Goal: Use online tool/utility

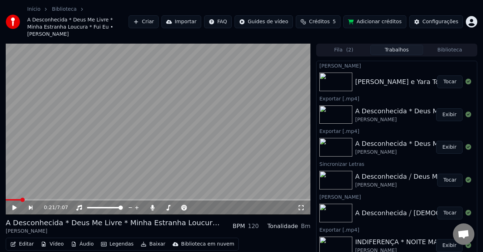
click at [445, 76] on button "Tocar" at bounding box center [449, 82] width 25 height 13
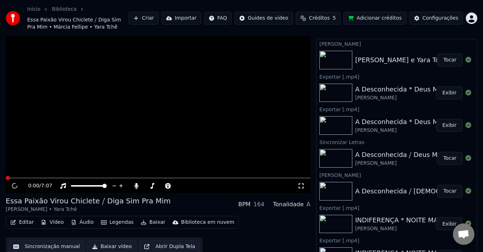
scroll to position [15, 0]
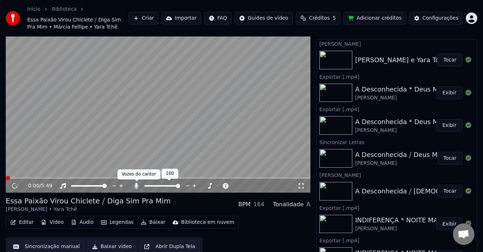
click at [136, 187] on icon at bounding box center [137, 186] width 4 height 6
click at [20, 223] on button "Editar" at bounding box center [22, 223] width 29 height 10
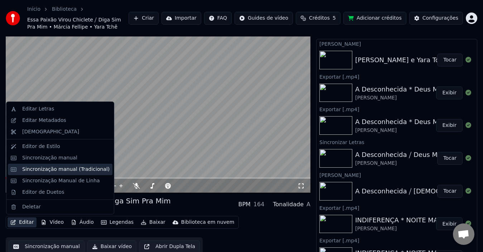
click at [69, 173] on div "Sincronização manual (Tradicional)" at bounding box center [60, 169] width 105 height 11
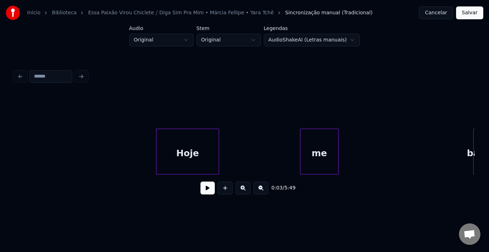
click at [440, 12] on button "Cancelar" at bounding box center [436, 12] width 34 height 13
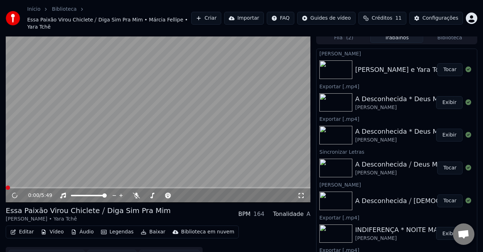
scroll to position [9, 0]
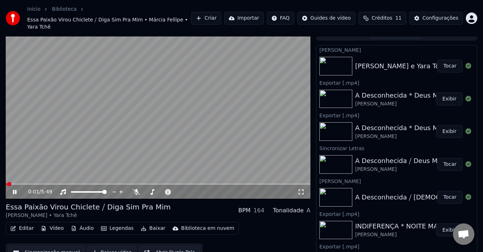
click at [12, 189] on icon at bounding box center [19, 192] width 16 height 6
click at [22, 224] on button "Editar" at bounding box center [22, 229] width 29 height 10
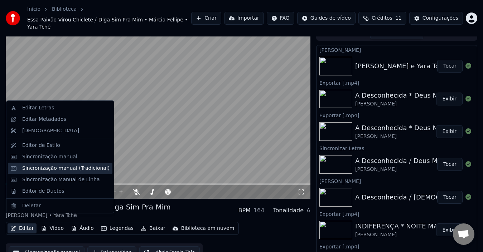
click at [52, 165] on div "Sincronização manual (Tradicional)" at bounding box center [65, 168] width 87 height 7
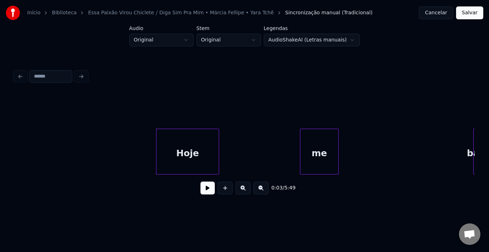
click at [206, 193] on button at bounding box center [207, 188] width 14 height 13
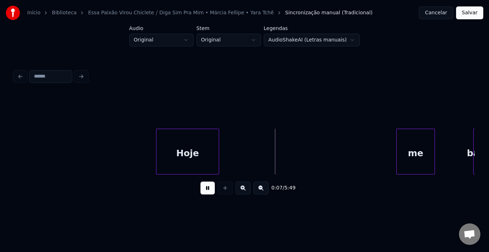
click at [420, 137] on div "me" at bounding box center [416, 153] width 38 height 49
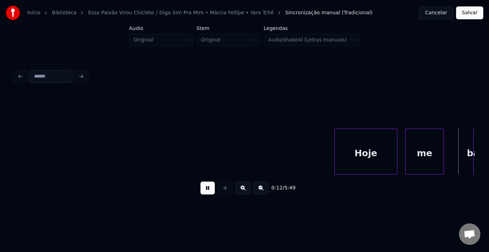
click at [356, 142] on div "Hoje" at bounding box center [366, 153] width 62 height 49
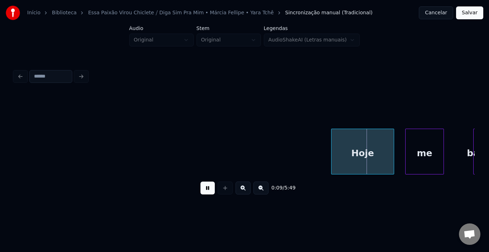
click at [211, 191] on button at bounding box center [207, 188] width 14 height 13
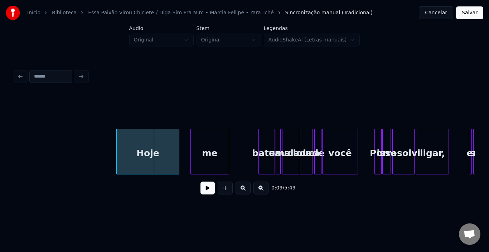
scroll to position [0, 258]
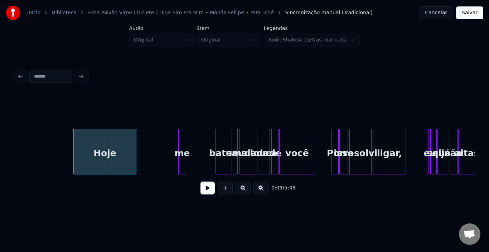
click at [180, 152] on div at bounding box center [180, 151] width 2 height 45
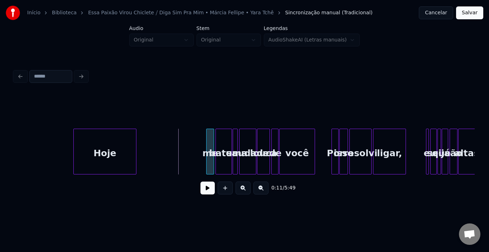
click at [210, 142] on div "me" at bounding box center [210, 153] width 7 height 49
click at [76, 145] on div "Hoje" at bounding box center [105, 153] width 62 height 49
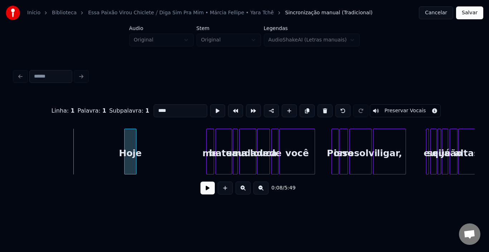
click at [125, 147] on div at bounding box center [126, 151] width 2 height 45
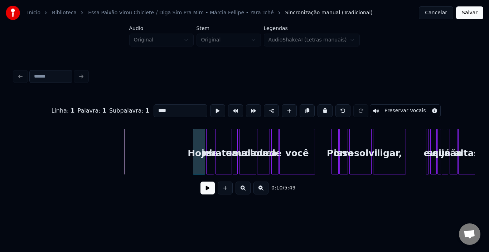
click at [200, 142] on div "Hoje" at bounding box center [198, 153] width 11 height 49
click at [197, 142] on div at bounding box center [198, 151] width 2 height 45
click at [205, 191] on button at bounding box center [207, 188] width 14 height 13
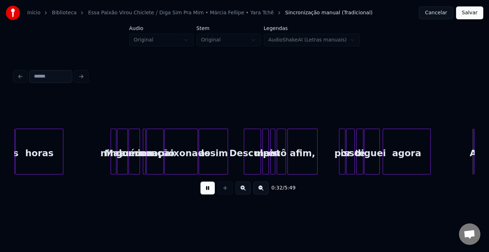
scroll to position [0, 1179]
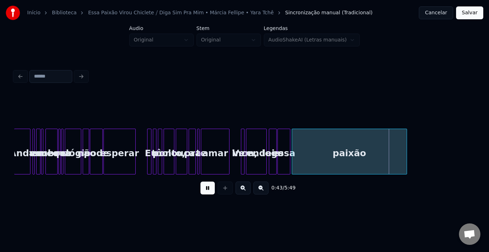
click at [205, 191] on button at bounding box center [207, 188] width 14 height 13
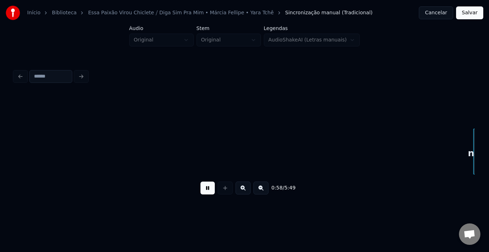
scroll to position [0, 2100]
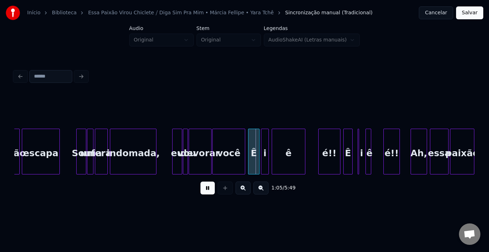
click at [205, 191] on button at bounding box center [207, 188] width 14 height 13
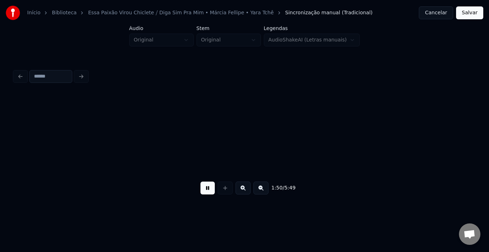
scroll to position [0, 3945]
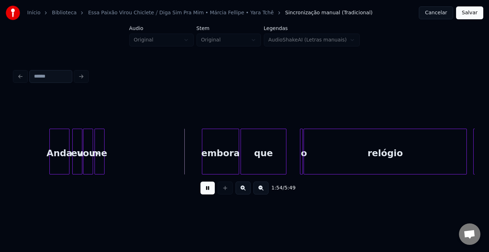
click at [212, 193] on button at bounding box center [207, 188] width 14 height 13
click at [203, 193] on button at bounding box center [207, 188] width 14 height 13
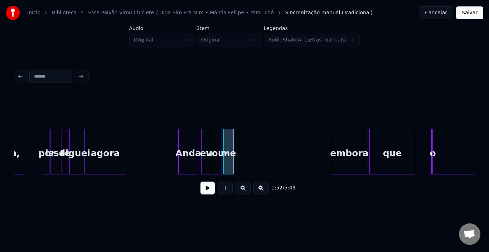
scroll to position [0, 3788]
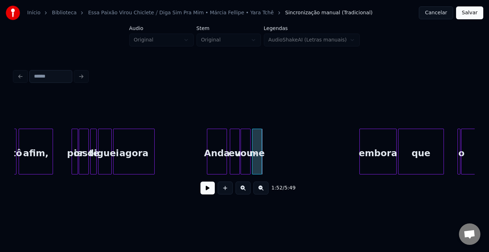
click at [202, 190] on button at bounding box center [207, 188] width 14 height 13
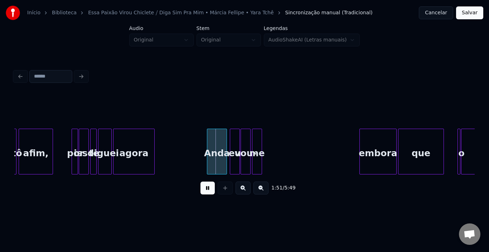
click at [202, 190] on button at bounding box center [207, 188] width 14 height 13
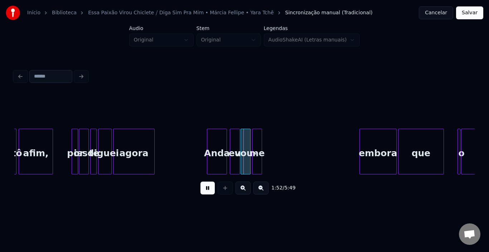
click at [202, 190] on button at bounding box center [207, 188] width 14 height 13
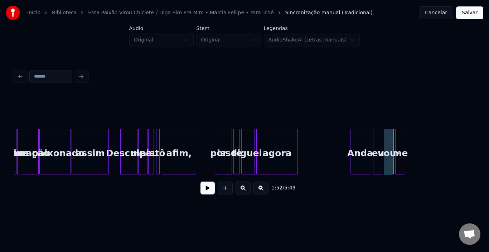
scroll to position [0, 3559]
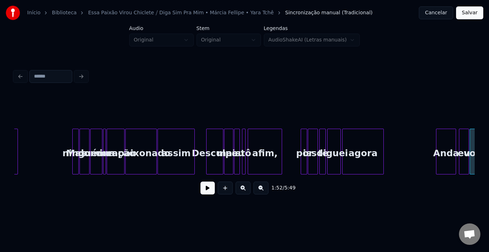
click at [207, 189] on button at bounding box center [207, 188] width 14 height 13
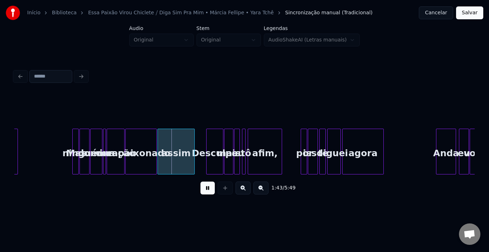
click at [207, 189] on button at bounding box center [207, 188] width 14 height 13
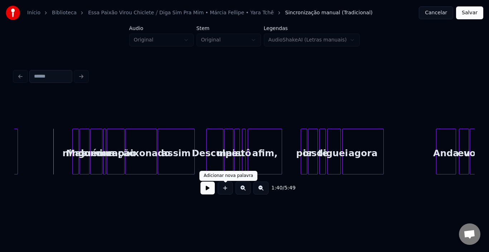
click at [206, 193] on button at bounding box center [207, 188] width 14 height 13
click at [207, 192] on button at bounding box center [207, 188] width 14 height 13
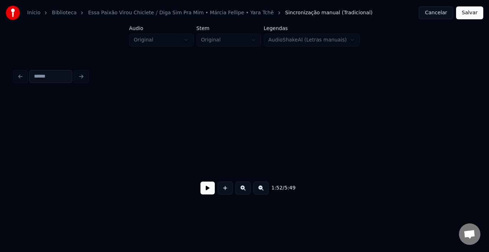
scroll to position [0, 689]
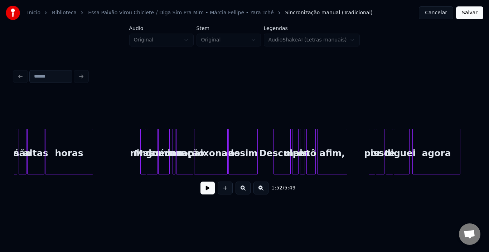
click at [211, 193] on button at bounding box center [207, 188] width 14 height 13
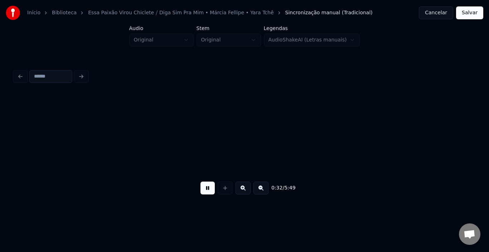
scroll to position [0, 1150]
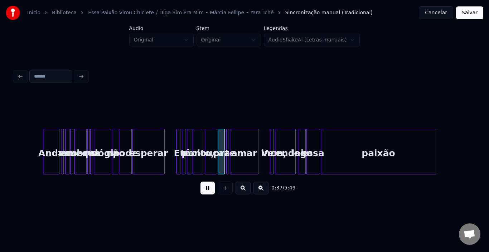
click at [206, 193] on button at bounding box center [207, 188] width 14 height 13
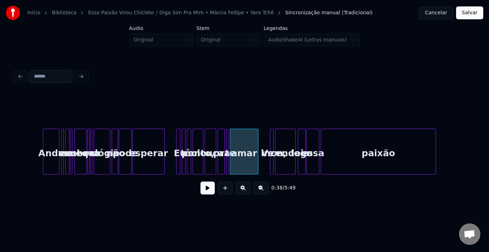
click at [205, 191] on button at bounding box center [207, 188] width 14 height 13
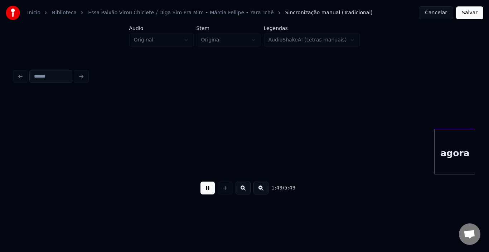
scroll to position [0, 3927]
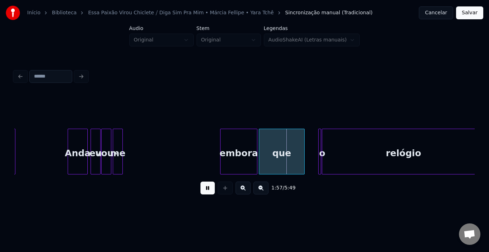
click at [207, 189] on button at bounding box center [207, 188] width 14 height 13
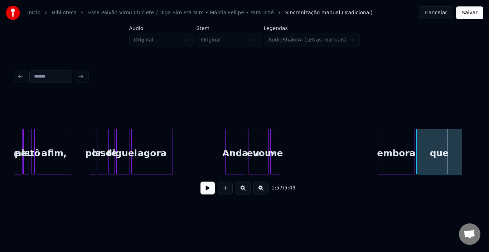
scroll to position [0, 3727]
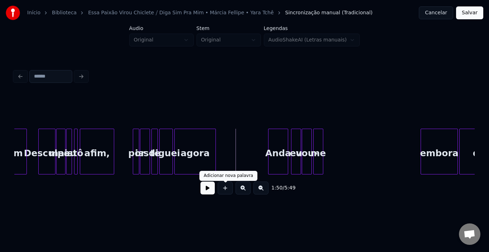
click at [212, 189] on button at bounding box center [207, 188] width 14 height 13
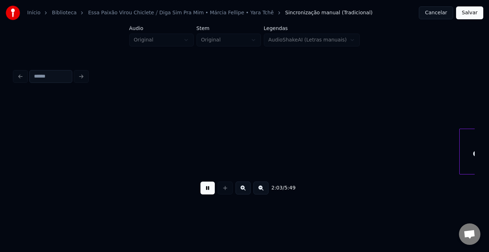
scroll to position [0, 4194]
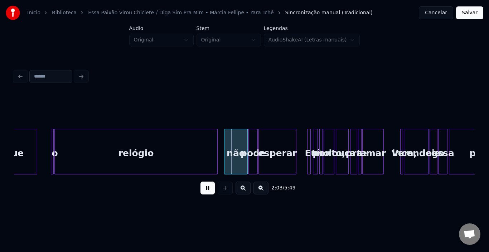
click at [205, 190] on button at bounding box center [207, 188] width 14 height 13
click at [240, 144] on div at bounding box center [241, 151] width 2 height 45
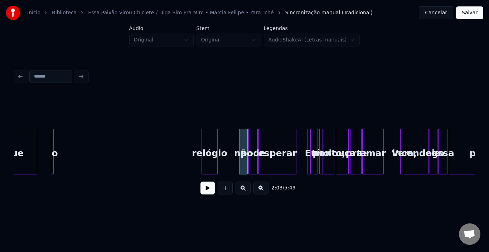
click at [203, 146] on div at bounding box center [203, 151] width 2 height 45
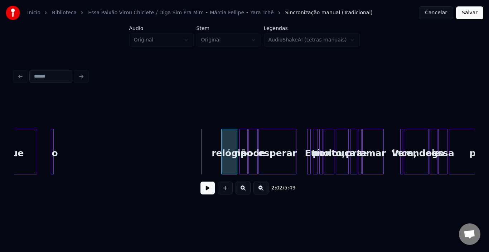
click at [231, 143] on div "relógio" at bounding box center [229, 153] width 15 height 49
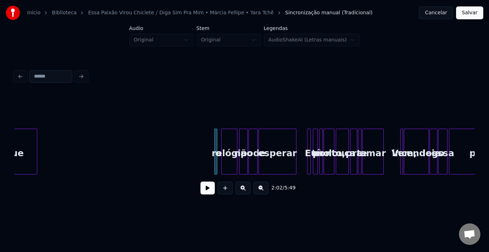
scroll to position [0, 4174]
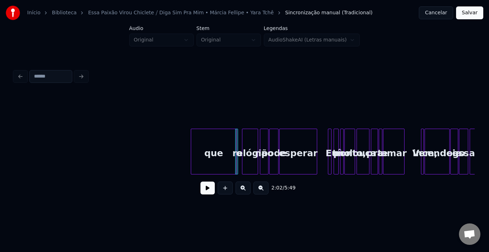
click at [197, 148] on div "que" at bounding box center [213, 153] width 45 height 49
click at [222, 146] on div at bounding box center [221, 151] width 2 height 45
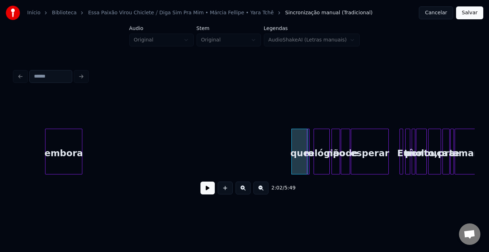
scroll to position [0, 4073]
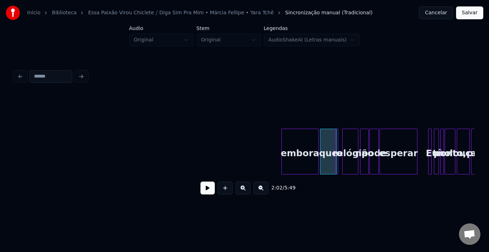
click at [299, 146] on div "embora" at bounding box center [300, 153] width 37 height 49
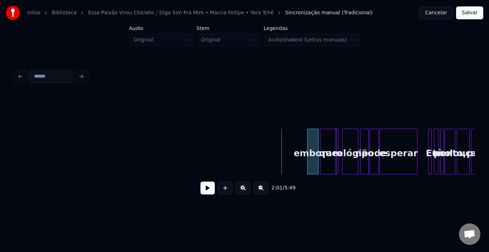
click at [308, 141] on div at bounding box center [309, 151] width 2 height 45
click at [318, 145] on div "embora" at bounding box center [313, 153] width 11 height 49
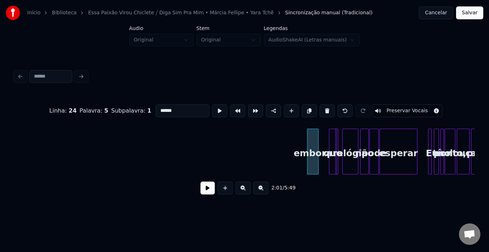
click at [330, 145] on div at bounding box center [330, 151] width 2 height 45
click at [328, 142] on div "que" at bounding box center [329, 153] width 7 height 49
click at [340, 142] on div "o" at bounding box center [341, 153] width 7 height 49
click at [332, 141] on div "que" at bounding box center [332, 153] width 7 height 49
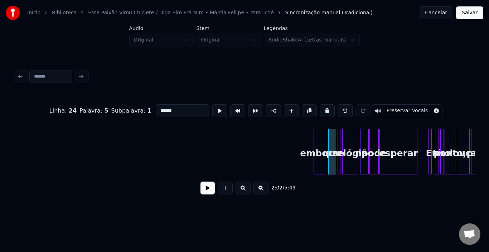
click at [319, 143] on div "embora" at bounding box center [319, 153] width 11 height 49
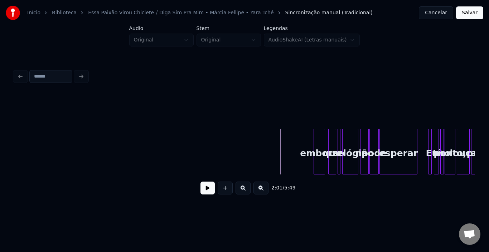
click at [208, 192] on button at bounding box center [207, 188] width 14 height 13
click at [318, 144] on div at bounding box center [317, 151] width 2 height 45
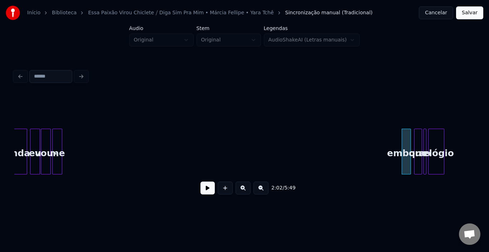
scroll to position [0, 3902]
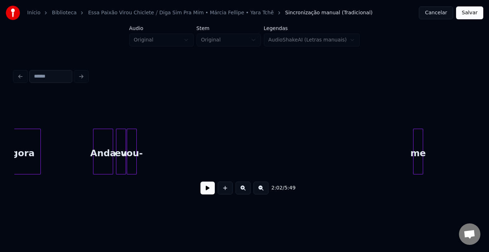
click at [420, 141] on div "me" at bounding box center [418, 153] width 9 height 49
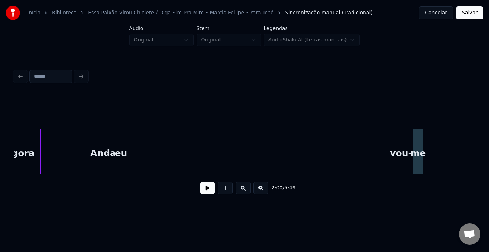
click at [400, 138] on div "vou-" at bounding box center [400, 153] width 9 height 49
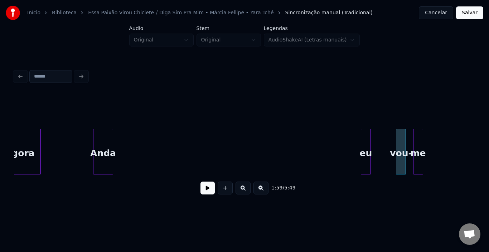
click at [364, 137] on div "eu" at bounding box center [365, 153] width 9 height 49
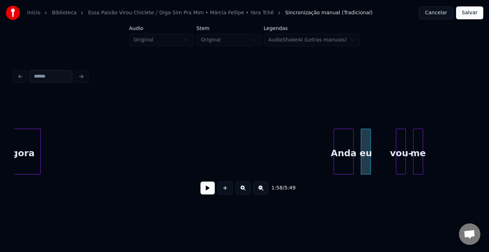
click at [339, 145] on div "Anda" at bounding box center [343, 153] width 19 height 49
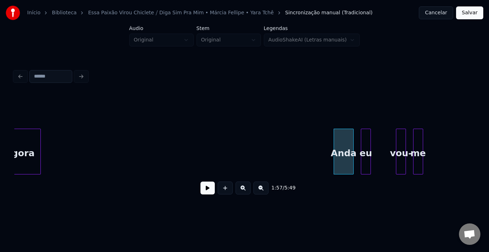
click at [366, 143] on div "eu" at bounding box center [365, 153] width 9 height 49
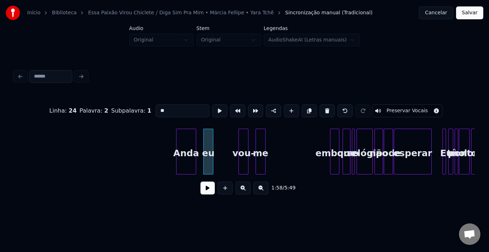
scroll to position [0, 4073]
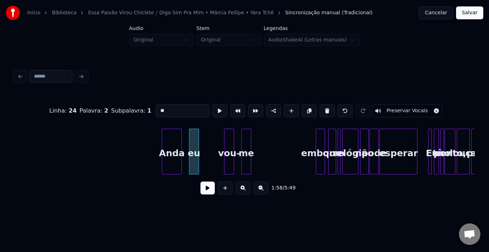
click at [248, 143] on div "me" at bounding box center [246, 153] width 9 height 49
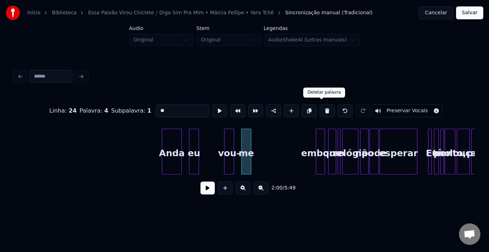
click at [324, 108] on button at bounding box center [327, 111] width 15 height 13
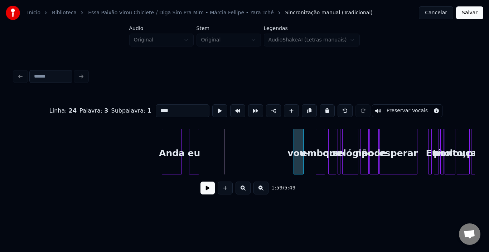
click at [299, 138] on div "vou-" at bounding box center [298, 153] width 9 height 49
click at [296, 147] on div "vou-" at bounding box center [298, 153] width 9 height 49
drag, startPoint x: 177, startPoint y: 111, endPoint x: 64, endPoint y: 111, distance: 112.8
click at [64, 111] on div "Linha : 24 Palavra : 3 Subpalavra : 1 **** Preservar Vocais" at bounding box center [244, 111] width 460 height 36
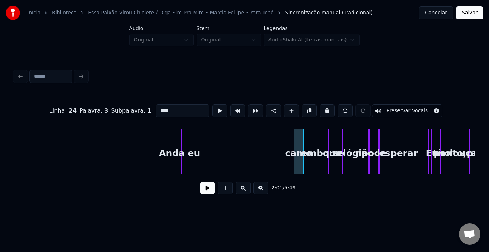
drag, startPoint x: 173, startPoint y: 109, endPoint x: 29, endPoint y: 108, distance: 143.6
click at [29, 108] on div "Linha : 24 Palavra : 3 Subpalavra : 1 **** Preservar Vocais" at bounding box center [244, 111] width 460 height 36
click at [308, 136] on div "vamo" at bounding box center [308, 153] width 9 height 49
click at [195, 141] on div "eu" at bounding box center [193, 153] width 9 height 49
type input "**"
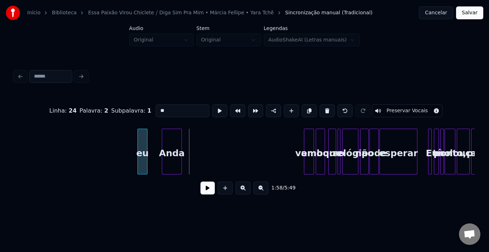
click at [138, 142] on div "eu" at bounding box center [142, 153] width 9 height 49
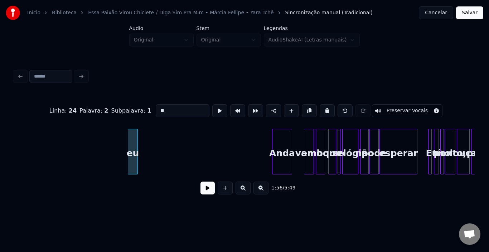
click at [285, 137] on div "Anda" at bounding box center [281, 153] width 19 height 49
click at [282, 141] on div at bounding box center [282, 151] width 2 height 45
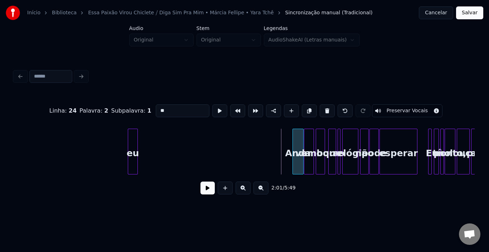
click at [297, 137] on div "Anda" at bounding box center [298, 153] width 10 height 49
click at [209, 190] on button at bounding box center [207, 188] width 14 height 13
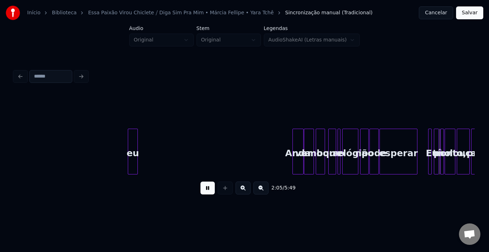
click at [209, 190] on button at bounding box center [207, 188] width 14 height 13
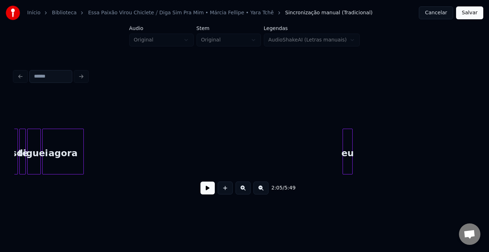
scroll to position [0, 3816]
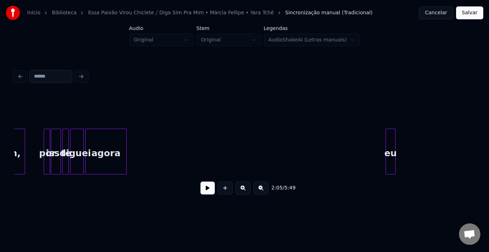
click at [217, 192] on div at bounding box center [225, 188] width 18 height 13
click at [208, 190] on button at bounding box center [207, 188] width 14 height 13
click at [182, 141] on div "eu" at bounding box center [182, 153] width 9 height 49
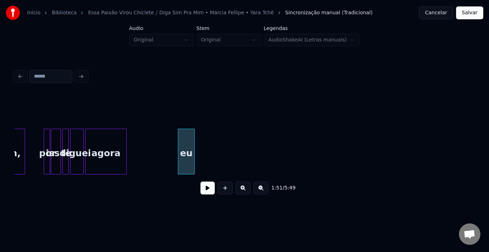
click at [194, 140] on div at bounding box center [193, 151] width 2 height 45
click at [185, 141] on div "eu" at bounding box center [186, 153] width 16 height 49
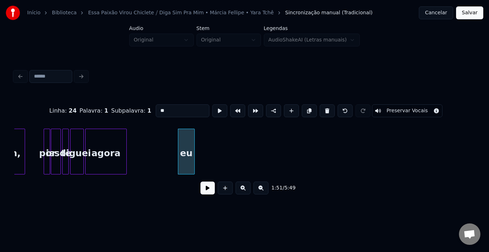
drag, startPoint x: 170, startPoint y: 110, endPoint x: 63, endPoint y: 110, distance: 106.7
click at [64, 110] on div "Linha : 24 Palavra : 1 Subpalavra : 1 ** Preservar Vocais" at bounding box center [244, 111] width 460 height 36
click at [307, 107] on button at bounding box center [309, 111] width 15 height 13
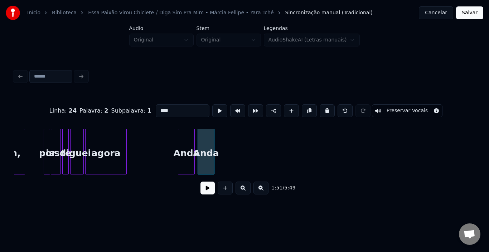
click at [206, 143] on div "Anda" at bounding box center [206, 153] width 16 height 49
drag, startPoint x: 171, startPoint y: 110, endPoint x: 98, endPoint y: 110, distance: 72.7
click at [98, 110] on div "Linha : 24 Palavra : 2 Subpalavra : 1 **** Preservar Vocais" at bounding box center [244, 111] width 460 height 36
type input "*****"
click at [209, 194] on button at bounding box center [207, 188] width 14 height 13
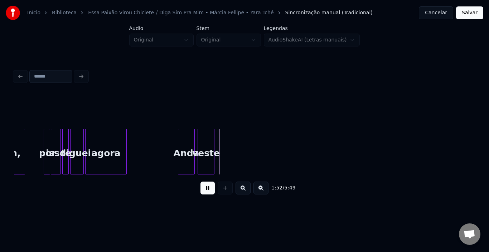
click at [209, 194] on button at bounding box center [207, 188] width 14 height 13
click at [203, 147] on div at bounding box center [204, 151] width 2 height 45
click at [203, 144] on div "veste" at bounding box center [201, 153] width 7 height 49
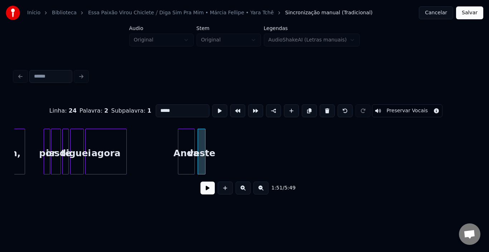
click at [304, 106] on button at bounding box center [309, 111] width 15 height 13
click at [211, 138] on div "veste" at bounding box center [211, 153] width 7 height 49
drag, startPoint x: 184, startPoint y: 111, endPoint x: 74, endPoint y: 112, distance: 109.6
click at [46, 110] on div "Linha : 24 Palavra : 3 Subpalavra : 1 ***** Preservar Vocais" at bounding box center [244, 111] width 460 height 36
type input "*"
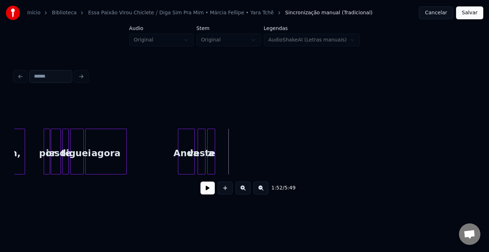
click at [211, 144] on div "a" at bounding box center [211, 153] width 7 height 49
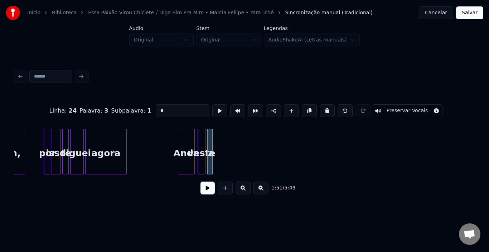
click at [212, 146] on div at bounding box center [211, 151] width 2 height 45
click at [199, 142] on div at bounding box center [199, 151] width 2 height 45
click at [304, 108] on button at bounding box center [309, 111] width 15 height 13
click at [222, 143] on div "a" at bounding box center [219, 153] width 7 height 49
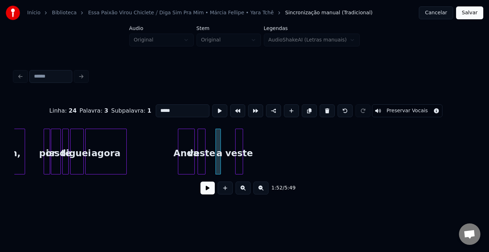
click at [238, 142] on div "veste" at bounding box center [239, 153] width 7 height 49
click at [213, 145] on div "a" at bounding box center [211, 153] width 7 height 49
click at [241, 145] on div at bounding box center [242, 151] width 2 height 45
drag, startPoint x: 126, startPoint y: 111, endPoint x: 105, endPoint y: 111, distance: 20.8
click at [105, 111] on div "Linha : 24 Palavra : 3 Subpalavra : 1 ***** Preservar Vocais" at bounding box center [244, 111] width 460 height 36
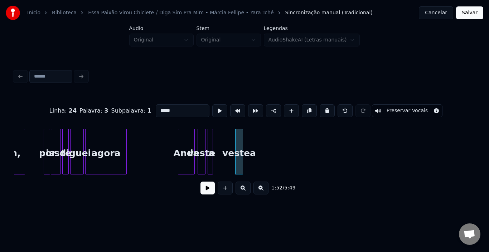
click at [171, 111] on input "*****" at bounding box center [183, 111] width 54 height 13
drag, startPoint x: 171, startPoint y: 111, endPoint x: 114, endPoint y: 109, distance: 57.0
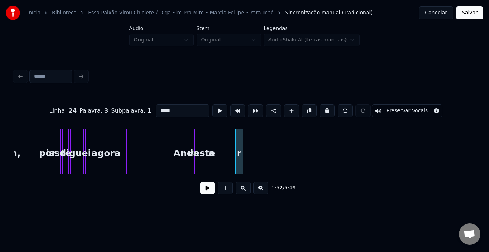
click at [114, 109] on div "Linha : 24 Palavra : 3 Subpalavra : 1 ***** Preservar Vocais" at bounding box center [244, 111] width 460 height 36
click at [241, 145] on div at bounding box center [242, 151] width 2 height 45
click at [320, 109] on button at bounding box center [327, 111] width 15 height 13
click at [212, 142] on div at bounding box center [212, 151] width 2 height 45
drag, startPoint x: 304, startPoint y: 108, endPoint x: 290, endPoint y: 114, distance: 15.0
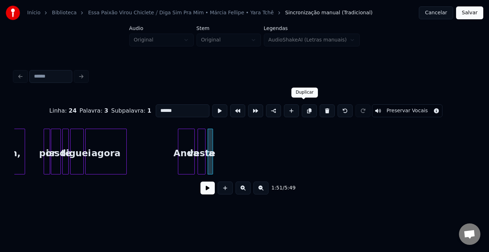
click at [304, 108] on button at bounding box center [309, 111] width 15 height 13
drag, startPoint x: 178, startPoint y: 108, endPoint x: 95, endPoint y: 108, distance: 83.8
click at [96, 108] on div "Linha : 24 Palavra : 4 Subpalavra : 1 ****** Preservar Vocais" at bounding box center [244, 111] width 460 height 36
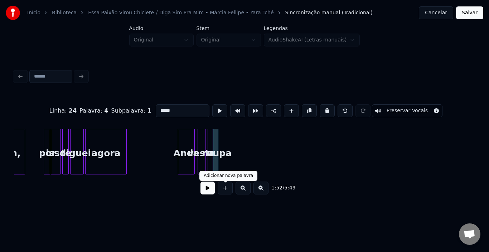
type input "*****"
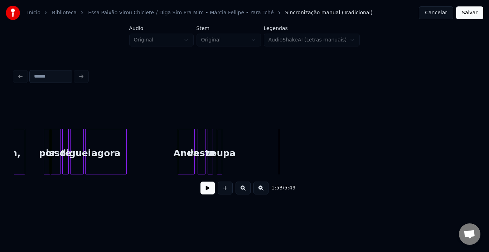
click at [219, 144] on div "roupa" at bounding box center [220, 153] width 7 height 49
click at [224, 144] on div at bounding box center [224, 151] width 2 height 45
click at [219, 144] on div "roupa" at bounding box center [219, 153] width 8 height 49
click at [205, 190] on button at bounding box center [207, 188] width 14 height 13
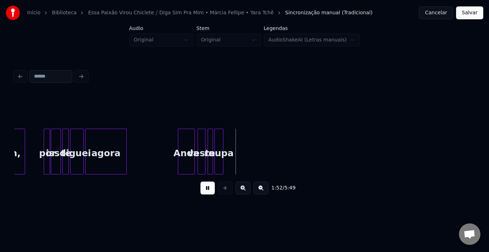
click at [205, 190] on button at bounding box center [207, 188] width 14 height 13
click at [184, 148] on div "Anda" at bounding box center [186, 153] width 16 height 49
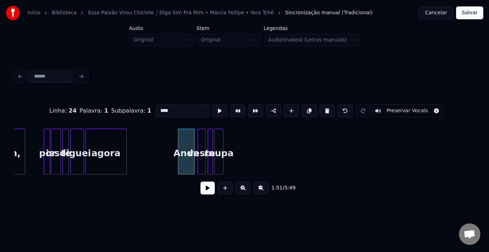
click at [207, 191] on button at bounding box center [207, 188] width 14 height 13
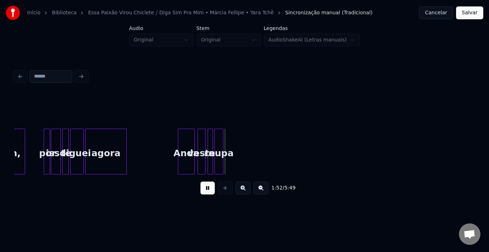
click at [207, 191] on button at bounding box center [207, 188] width 14 height 13
click at [219, 142] on div at bounding box center [219, 151] width 2 height 45
click at [218, 145] on div at bounding box center [219, 151] width 2 height 45
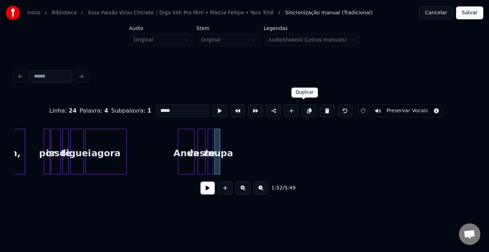
drag, startPoint x: 306, startPoint y: 107, endPoint x: 296, endPoint y: 111, distance: 11.2
click at [306, 107] on button at bounding box center [309, 111] width 15 height 13
click at [224, 140] on div "roupa" at bounding box center [225, 153] width 7 height 49
drag, startPoint x: 184, startPoint y: 111, endPoint x: 110, endPoint y: 110, distance: 74.1
click at [110, 110] on div "Linha : 24 Palavra : 5 Subpalavra : 1 ***** Preservar Vocais" at bounding box center [244, 111] width 460 height 36
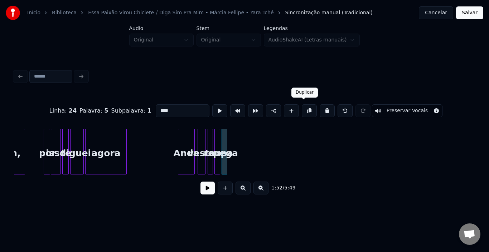
click at [305, 108] on button at bounding box center [309, 111] width 15 height 13
drag, startPoint x: 172, startPoint y: 110, endPoint x: 112, endPoint y: 110, distance: 60.1
click at [112, 110] on div "Linha : 24 Palavra : 6 Subpalavra : 1 **** Preservar Vocais" at bounding box center [244, 111] width 460 height 36
click at [305, 108] on button at bounding box center [309, 111] width 15 height 13
drag, startPoint x: 189, startPoint y: 108, endPoint x: 90, endPoint y: 108, distance: 98.5
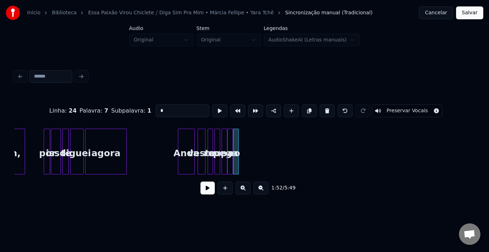
click at [90, 108] on div "Linha : 24 Palavra : 7 Subpalavra : 1 * Preservar Vocais" at bounding box center [244, 111] width 460 height 36
type input "*****"
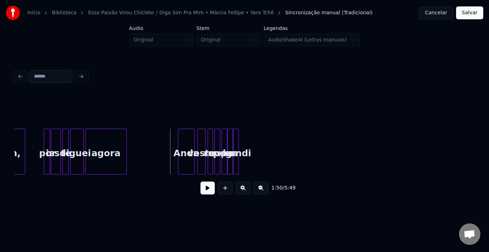
click at [207, 188] on button at bounding box center [207, 188] width 14 height 13
click at [237, 144] on div at bounding box center [237, 151] width 2 height 45
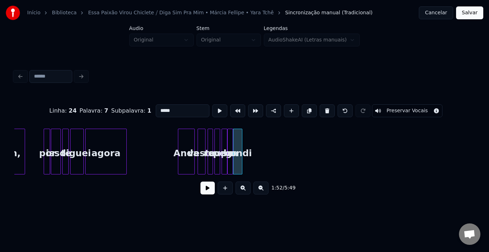
click at [240, 144] on div at bounding box center [241, 151] width 2 height 45
click at [240, 140] on div "bondi" at bounding box center [238, 153] width 9 height 49
click at [302, 107] on button at bounding box center [309, 111] width 15 height 13
click at [248, 141] on div at bounding box center [248, 151] width 2 height 45
drag, startPoint x: 178, startPoint y: 107, endPoint x: 0, endPoint y: 114, distance: 178.1
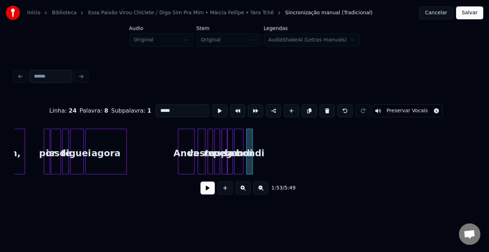
click at [0, 114] on div "Início Biblioteca Essa Paixão Virou Chiclete ⧸ Diga Sim Pra Mim • Márcia Fellip…" at bounding box center [244, 104] width 489 height 209
click at [303, 108] on button at bounding box center [309, 111] width 15 height 13
drag, startPoint x: 165, startPoint y: 111, endPoint x: 70, endPoint y: 112, distance: 95.2
click at [74, 111] on div "Linha : 24 Palavra : 9 Subpalavra : 1 * Preservar Vocais" at bounding box center [244, 111] width 460 height 36
click at [303, 105] on button at bounding box center [309, 111] width 15 height 13
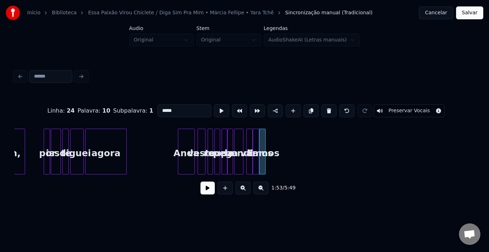
click at [169, 107] on input "*****" at bounding box center [185, 111] width 54 height 13
type input "****"
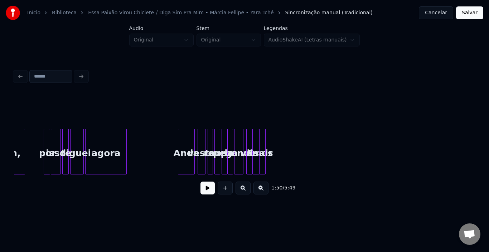
click at [208, 192] on button at bounding box center [207, 188] width 14 height 13
click at [207, 192] on button at bounding box center [207, 188] width 14 height 13
click at [267, 140] on div "sair" at bounding box center [267, 153] width 7 height 49
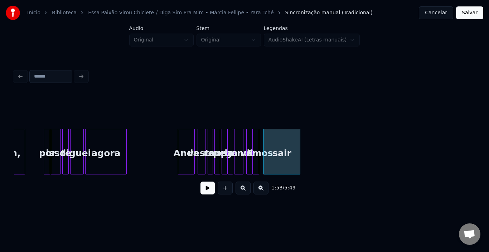
click at [299, 142] on div at bounding box center [299, 151] width 2 height 45
click at [256, 139] on div "vamos" at bounding box center [256, 153] width 7 height 49
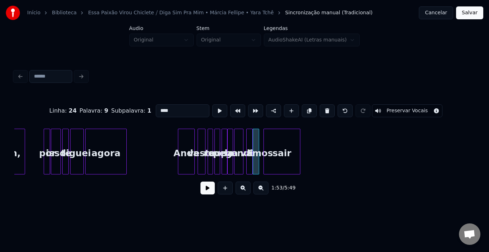
type input "*****"
click at [258, 139] on div "vamos" at bounding box center [258, 153] width 7 height 49
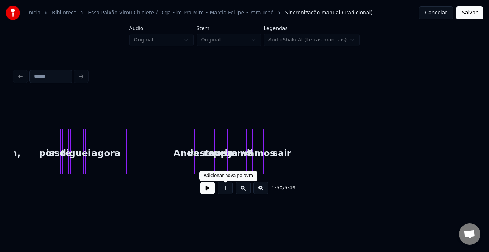
click at [205, 191] on button at bounding box center [207, 188] width 14 height 13
click at [291, 142] on div "sair" at bounding box center [282, 153] width 36 height 49
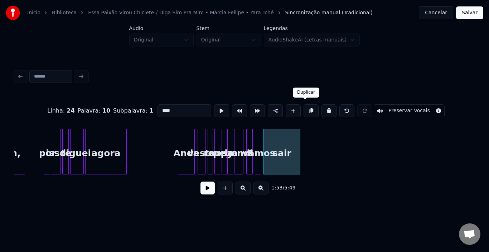
click at [306, 106] on button at bounding box center [311, 111] width 15 height 13
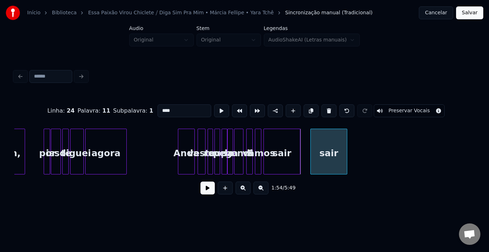
click at [327, 148] on div "sair" at bounding box center [329, 153] width 36 height 49
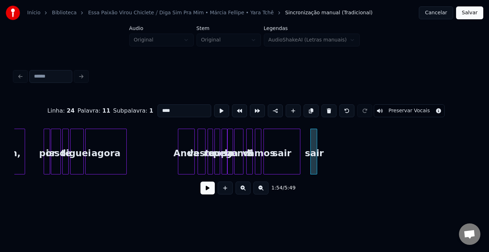
click at [315, 151] on div at bounding box center [316, 151] width 2 height 45
click at [176, 108] on input "****" at bounding box center [185, 111] width 54 height 13
click at [307, 106] on button at bounding box center [311, 111] width 15 height 13
click at [174, 108] on input "***" at bounding box center [185, 111] width 54 height 13
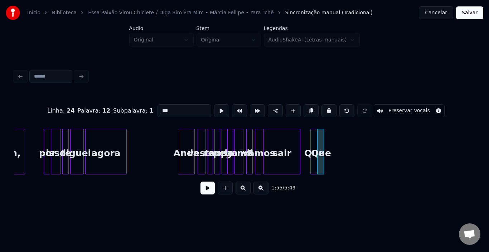
click at [174, 108] on input "***" at bounding box center [185, 111] width 54 height 13
click at [311, 145] on div "Que" at bounding box center [314, 153] width 7 height 49
type input "***"
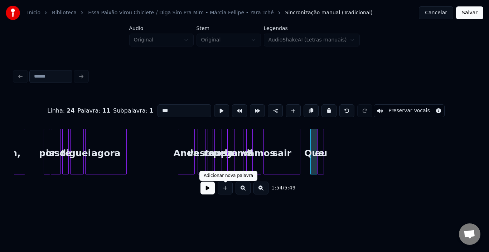
click at [210, 193] on button at bounding box center [207, 188] width 14 height 13
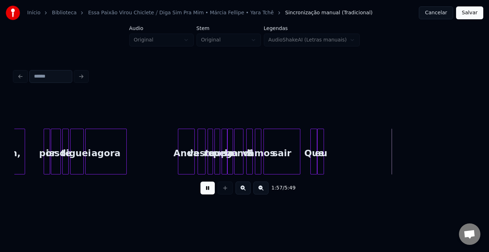
click at [210, 193] on button at bounding box center [207, 188] width 14 height 13
click at [321, 139] on div "eu" at bounding box center [321, 153] width 7 height 49
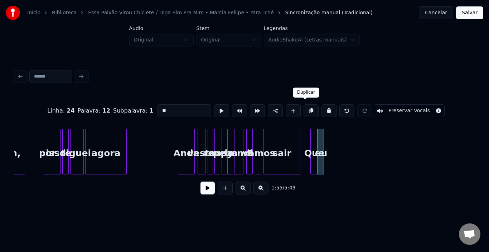
click at [304, 108] on button at bounding box center [311, 111] width 15 height 13
drag, startPoint x: 174, startPoint y: 110, endPoint x: 80, endPoint y: 110, distance: 93.8
click at [80, 110] on div "Linha : 24 Palavra : 13 Subpalavra : 1 ** Preservar Vocais" at bounding box center [244, 111] width 460 height 36
click at [304, 109] on button at bounding box center [311, 111] width 15 height 13
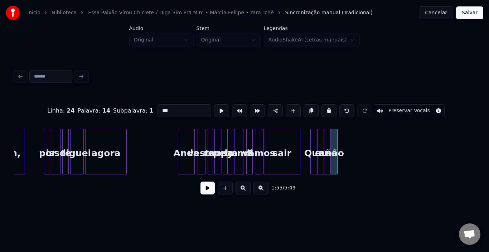
click at [177, 111] on input "***" at bounding box center [185, 111] width 54 height 13
click at [304, 107] on button at bounding box center [311, 111] width 15 height 13
drag, startPoint x: 181, startPoint y: 111, endPoint x: 41, endPoint y: 111, distance: 140.3
click at [41, 111] on div "Linha : 24 Palavra : 15 Subpalavra : 1 ******* Preservar Vocais" at bounding box center [244, 111] width 460 height 36
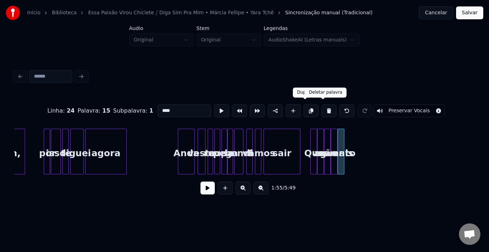
type input "****"
click at [307, 108] on button at bounding box center [311, 111] width 15 height 13
drag, startPoint x: 170, startPoint y: 107, endPoint x: 45, endPoint y: 118, distance: 125.8
click at [45, 118] on div "Linha : 24 Palavra : 16 Subpalavra : 1 **** Preservar Vocais" at bounding box center [244, 111] width 460 height 36
click at [308, 109] on button at bounding box center [311, 111] width 15 height 13
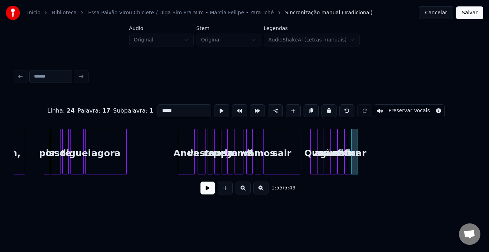
drag, startPoint x: 174, startPoint y: 108, endPoint x: 0, endPoint y: 108, distance: 174.0
click at [0, 108] on div "Início Biblioteca Essa Paixão Virou Chiclete ⧸ Diga Sim Pra Mim • Márcia Fellip…" at bounding box center [244, 104] width 489 height 209
click at [161, 108] on input "*****" at bounding box center [185, 111] width 54 height 13
click at [369, 140] on div at bounding box center [370, 151] width 2 height 45
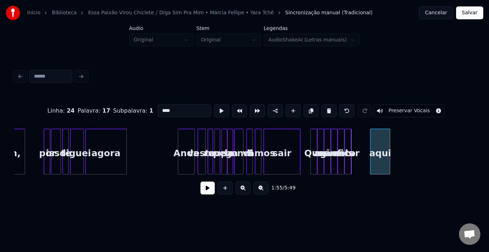
click at [377, 140] on div "aqui" at bounding box center [380, 153] width 19 height 49
type input "****"
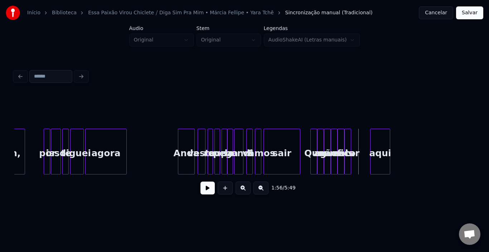
click at [207, 192] on button at bounding box center [207, 188] width 14 height 13
click at [396, 142] on div at bounding box center [396, 151] width 2 height 45
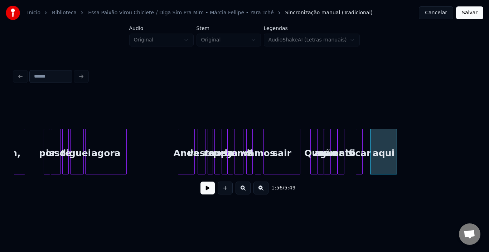
click at [359, 140] on div "ficar" at bounding box center [359, 153] width 7 height 49
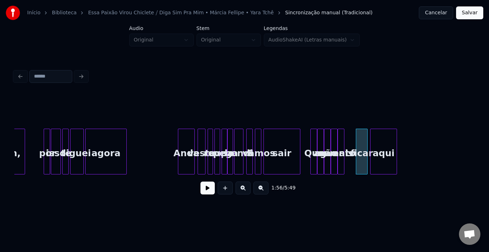
click at [366, 144] on div at bounding box center [366, 151] width 2 height 45
click at [349, 139] on div "mais" at bounding box center [349, 153] width 7 height 49
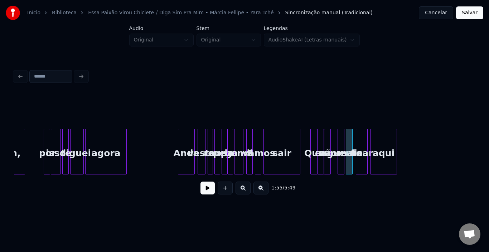
click at [341, 141] on div "aguento" at bounding box center [341, 153] width 7 height 49
click at [332, 142] on div "não" at bounding box center [332, 153] width 7 height 49
click at [321, 142] on div "eu" at bounding box center [322, 153] width 7 height 49
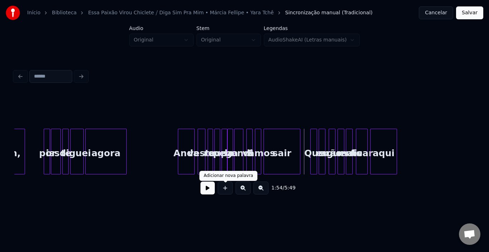
click at [210, 190] on button at bounding box center [207, 188] width 14 height 13
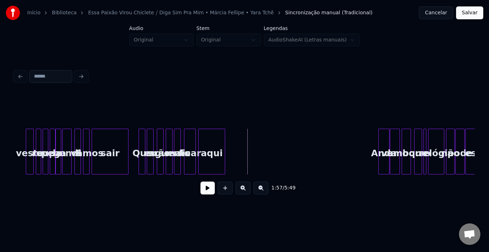
scroll to position [0, 4016]
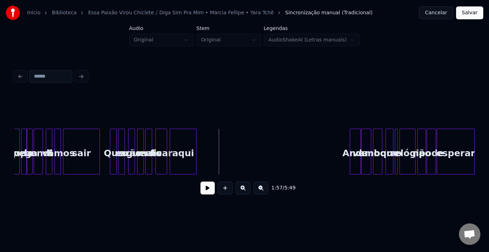
click at [208, 191] on button at bounding box center [207, 188] width 14 height 13
click at [185, 147] on div "aqui" at bounding box center [183, 153] width 26 height 49
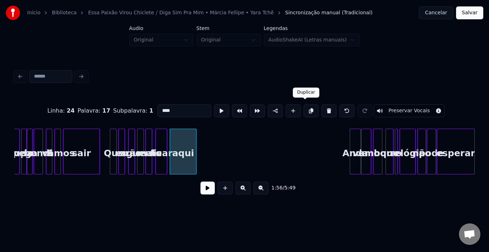
click at [304, 107] on button at bounding box center [311, 111] width 15 height 13
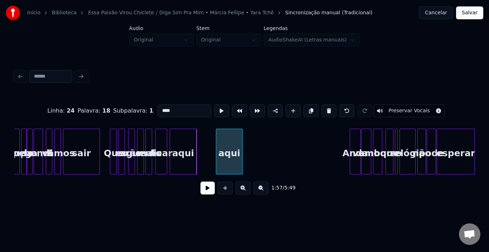
click at [229, 147] on div "aqui" at bounding box center [229, 153] width 26 height 49
click at [177, 110] on input "****" at bounding box center [185, 111] width 54 height 13
click at [306, 107] on button at bounding box center [311, 111] width 15 height 13
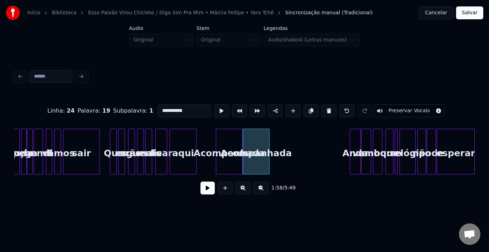
click at [183, 108] on input "**********" at bounding box center [185, 111] width 54 height 13
type input "*****"
click at [307, 106] on button at bounding box center [311, 111] width 15 height 13
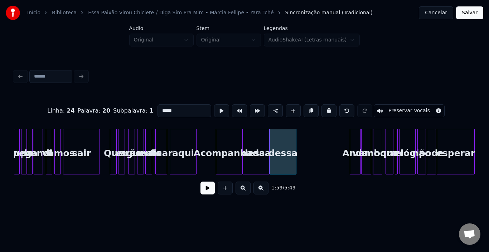
click at [158, 106] on input "*****" at bounding box center [185, 111] width 54 height 13
click at [290, 144] on div "solidão" at bounding box center [284, 153] width 26 height 49
click at [256, 151] on div "dessa" at bounding box center [256, 153] width 26 height 49
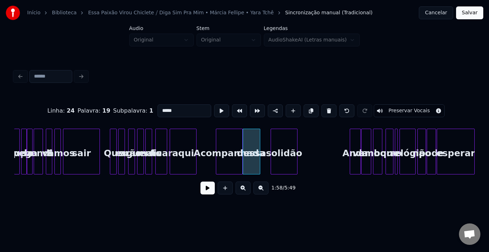
click at [258, 150] on div at bounding box center [259, 151] width 2 height 45
click at [272, 142] on div "solidão" at bounding box center [277, 153] width 26 height 49
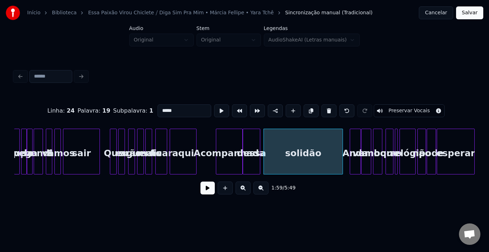
click at [342, 144] on div at bounding box center [341, 151] width 2 height 45
click at [219, 144] on div "Acompanhada" at bounding box center [229, 153] width 26 height 49
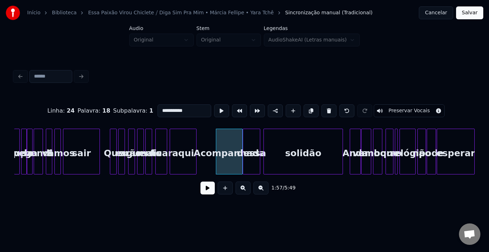
type input "**********"
click at [206, 191] on button at bounding box center [207, 188] width 14 height 13
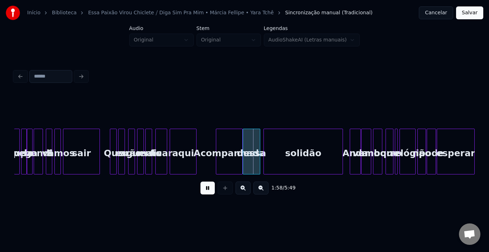
click at [206, 191] on button at bounding box center [207, 188] width 14 height 13
click at [232, 148] on div at bounding box center [232, 151] width 2 height 45
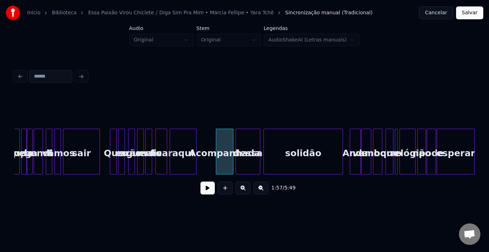
click at [237, 142] on div at bounding box center [237, 151] width 2 height 45
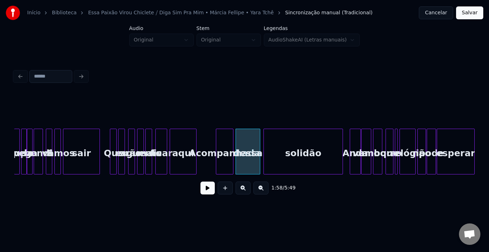
click at [207, 195] on button at bounding box center [207, 188] width 14 height 13
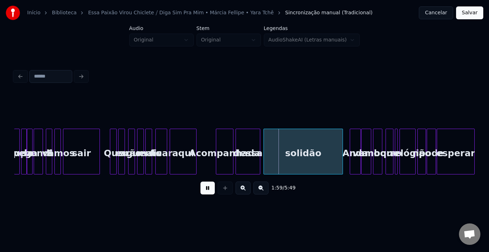
click at [216, 153] on div "Acompanhada" at bounding box center [224, 153] width 17 height 49
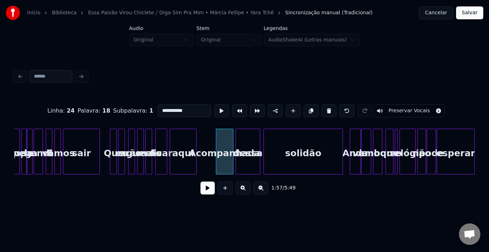
click at [205, 195] on button at bounding box center [207, 188] width 14 height 13
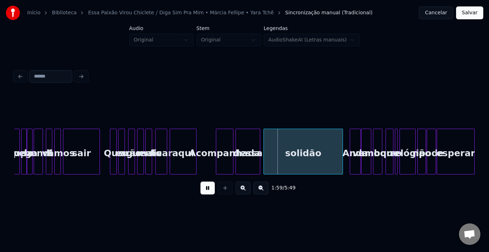
click at [205, 195] on button at bounding box center [207, 188] width 14 height 13
click at [216, 149] on div "Acompanhada" at bounding box center [224, 153] width 17 height 49
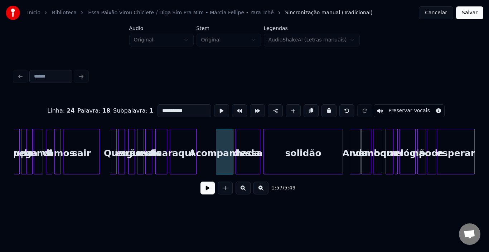
click at [210, 189] on button at bounding box center [207, 188] width 14 height 13
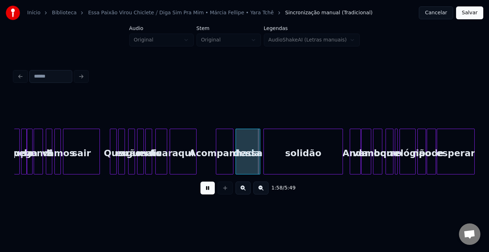
click at [210, 189] on button at bounding box center [207, 188] width 14 height 13
click at [247, 148] on div at bounding box center [247, 151] width 2 height 45
click at [254, 148] on div at bounding box center [253, 151] width 2 height 45
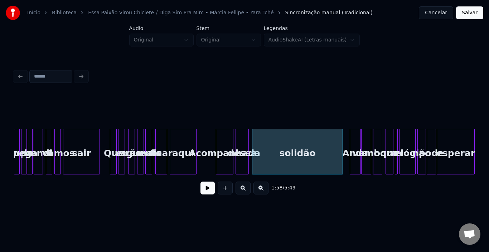
click at [211, 192] on button at bounding box center [207, 188] width 14 height 13
click at [216, 149] on div "Acompanhada" at bounding box center [224, 153] width 17 height 49
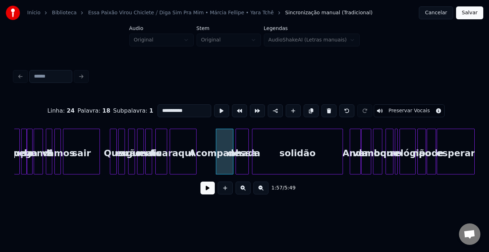
click at [216, 148] on div "Acompanhada" at bounding box center [224, 153] width 17 height 49
click at [216, 147] on div "Acompanhada" at bounding box center [224, 153] width 17 height 49
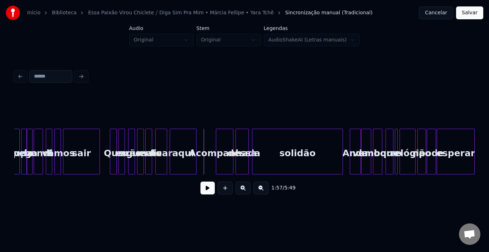
click at [205, 195] on button at bounding box center [207, 188] width 14 height 13
click at [206, 194] on button at bounding box center [207, 188] width 14 height 13
click at [207, 144] on div "Acompanhada" at bounding box center [215, 153] width 17 height 49
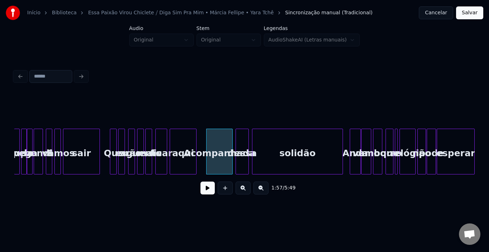
click at [231, 145] on div at bounding box center [231, 151] width 2 height 45
click at [208, 193] on button at bounding box center [207, 188] width 14 height 13
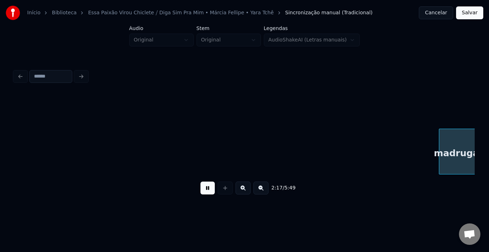
scroll to position [0, 4938]
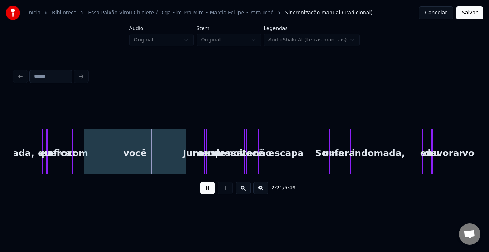
click at [208, 193] on button at bounding box center [207, 188] width 14 height 13
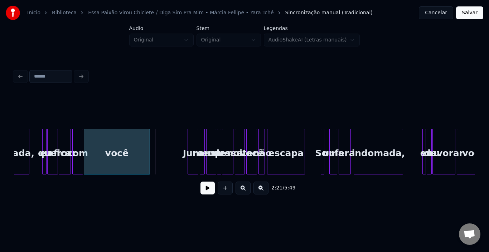
click at [149, 146] on div at bounding box center [149, 151] width 2 height 45
click at [208, 192] on button at bounding box center [207, 188] width 14 height 13
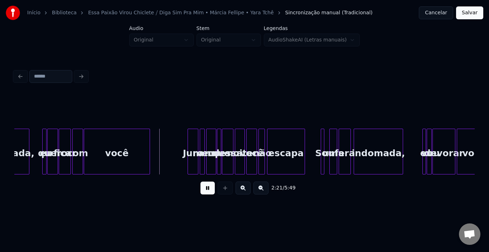
click at [208, 192] on button at bounding box center [207, 188] width 14 height 13
click at [132, 146] on div at bounding box center [132, 151] width 2 height 45
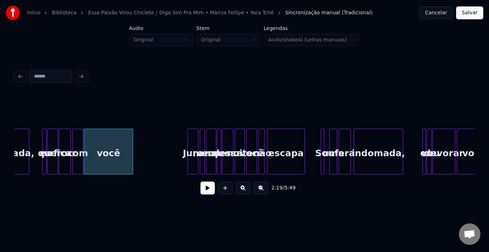
click at [203, 191] on button at bounding box center [207, 188] width 14 height 13
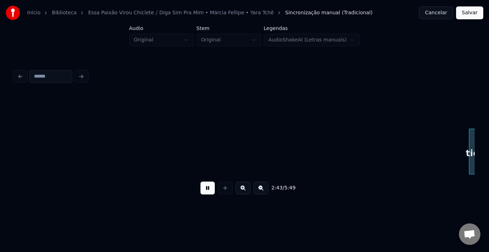
scroll to position [0, 5859]
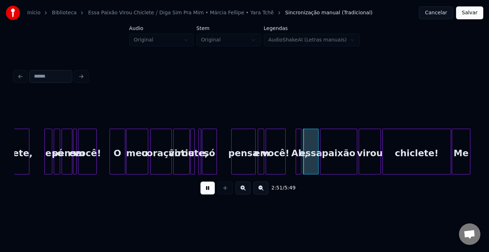
click at [206, 193] on button at bounding box center [207, 188] width 14 height 13
click at [107, 150] on div "tiete, e só pensa em você! O meu coração virou tiete, e só pensa em você! Ah, e…" at bounding box center [404, 152] width 12496 height 46
click at [40, 149] on div "tiete, e só pensa em você! O meu coração virou tiete, e só pensa em você! Ah, e…" at bounding box center [404, 152] width 12496 height 46
click at [209, 193] on button at bounding box center [207, 188] width 14 height 13
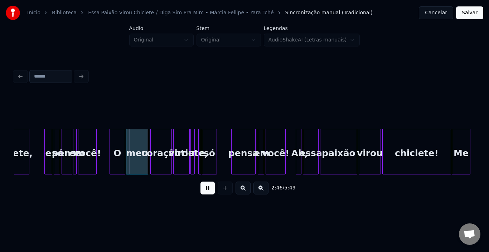
click at [209, 193] on button at bounding box center [207, 188] width 14 height 13
click at [39, 151] on div "tiete, e só pensa em você! O meu coração virou tiete, e só pensa em você! Ah, e…" at bounding box center [404, 152] width 12496 height 46
click at [204, 191] on button at bounding box center [207, 188] width 14 height 13
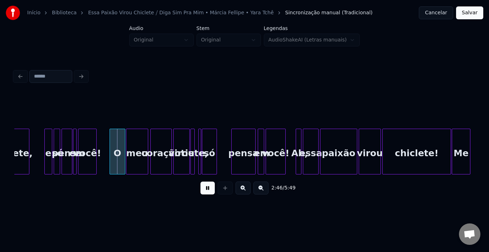
click at [204, 191] on button at bounding box center [207, 188] width 14 height 13
click at [70, 145] on div at bounding box center [71, 151] width 2 height 45
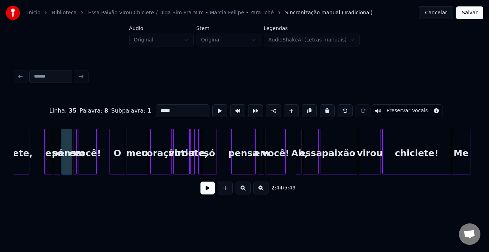
click at [79, 145] on div at bounding box center [79, 151] width 2 height 45
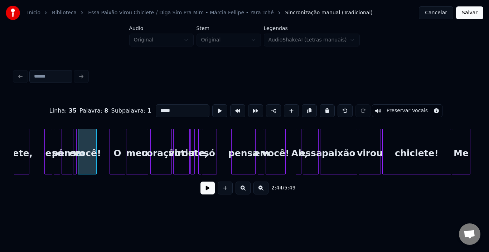
type input "*****"
click at [203, 191] on button at bounding box center [207, 188] width 14 height 13
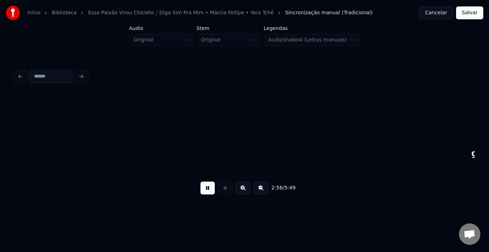
scroll to position [0, 6320]
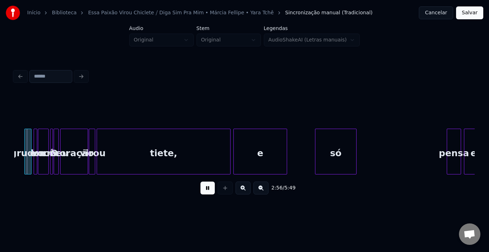
click at [203, 191] on button at bounding box center [207, 188] width 14 height 13
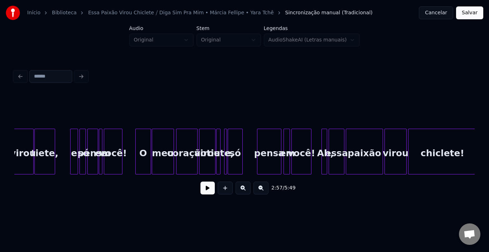
scroll to position [0, 5804]
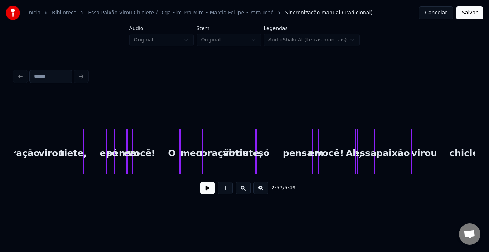
click at [158, 153] on div "chiclete! virou paixão essa Ah, você! em pensa só virou tiete, e coração meu O …" at bounding box center [458, 152] width 12496 height 46
click at [211, 188] on button at bounding box center [207, 188] width 14 height 13
click at [208, 190] on button at bounding box center [207, 188] width 14 height 13
click at [173, 148] on div "O" at bounding box center [171, 153] width 15 height 49
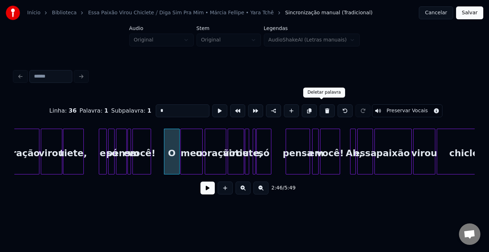
click at [320, 108] on button at bounding box center [327, 111] width 15 height 13
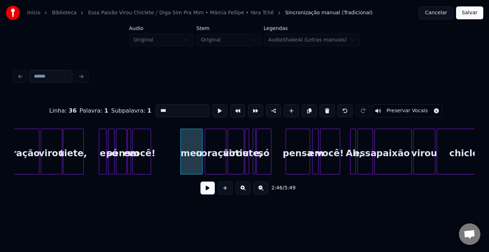
click at [320, 108] on button at bounding box center [327, 111] width 15 height 13
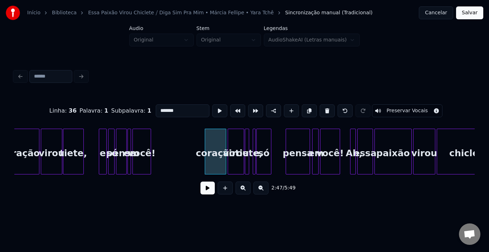
click at [320, 108] on button at bounding box center [327, 111] width 15 height 13
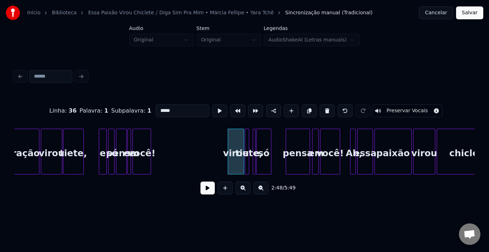
click at [320, 108] on button at bounding box center [327, 111] width 15 height 13
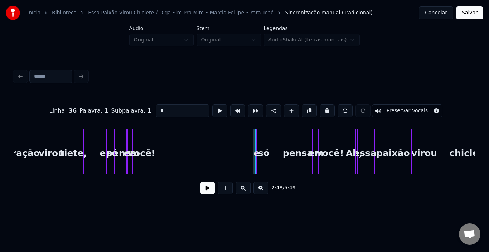
click at [320, 108] on button at bounding box center [327, 111] width 15 height 13
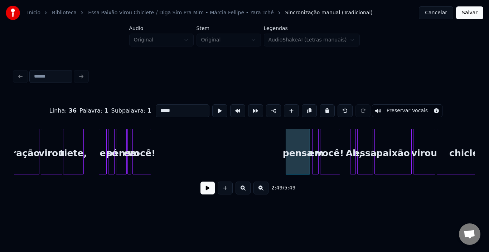
click at [320, 108] on button at bounding box center [327, 111] width 15 height 13
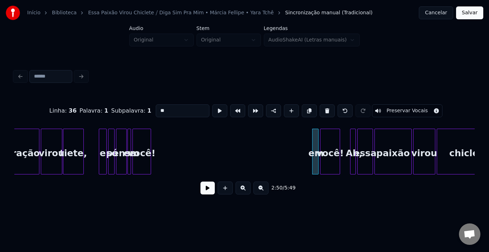
click at [320, 108] on button at bounding box center [327, 111] width 15 height 13
type input "***"
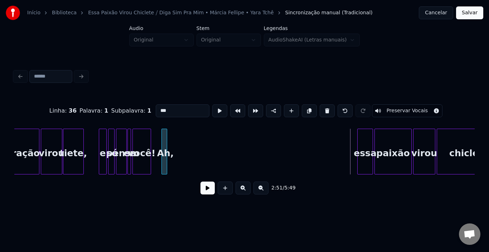
click at [164, 144] on div "Ah," at bounding box center [165, 153] width 7 height 49
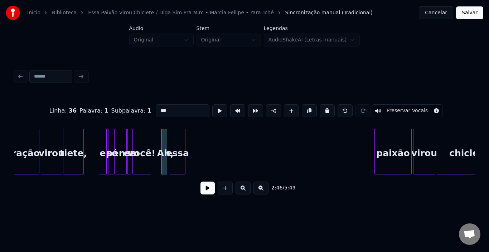
click at [179, 138] on div "essa" at bounding box center [177, 153] width 15 height 49
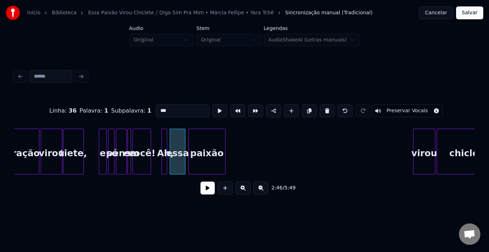
click at [211, 149] on div "paixão" at bounding box center [207, 153] width 37 height 49
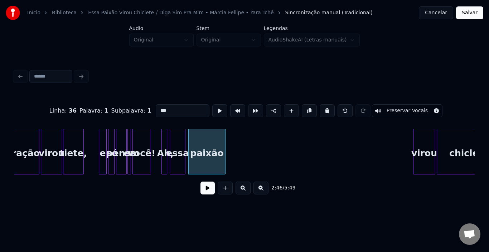
click at [158, 145] on div "chiclete! virou paixão essa Ah, você! em pensa e só tiete, virou coração" at bounding box center [458, 152] width 12496 height 46
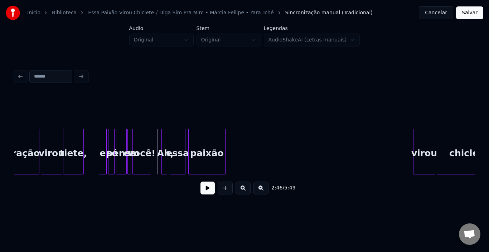
click at [202, 189] on button at bounding box center [207, 188] width 14 height 13
click at [216, 142] on div at bounding box center [216, 151] width 2 height 45
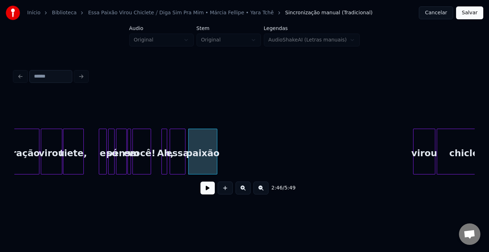
click at [208, 192] on button at bounding box center [207, 188] width 14 height 13
click at [218, 144] on div at bounding box center [219, 151] width 2 height 45
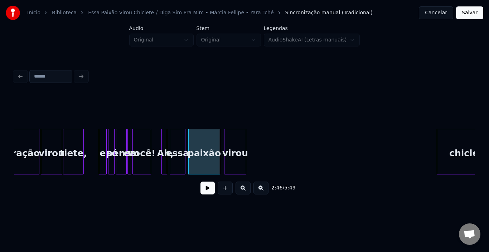
click at [233, 139] on div "virou" at bounding box center [234, 153] width 21 height 49
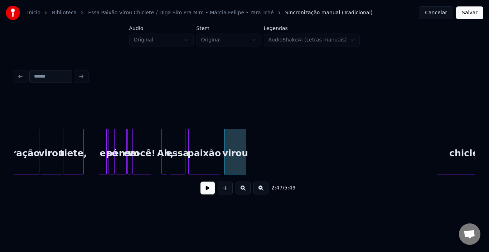
scroll to position [0, 5832]
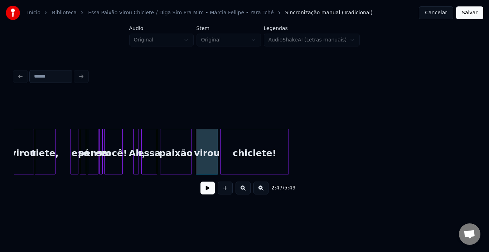
click at [268, 146] on div "chiclete!" at bounding box center [255, 153] width 68 height 49
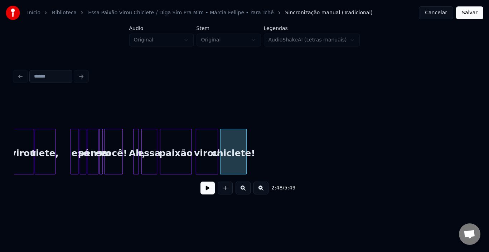
click at [246, 151] on div at bounding box center [245, 151] width 2 height 45
click at [182, 148] on div "paixão" at bounding box center [175, 153] width 31 height 49
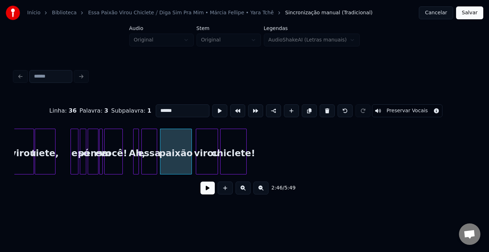
click at [207, 189] on button at bounding box center [207, 188] width 14 height 13
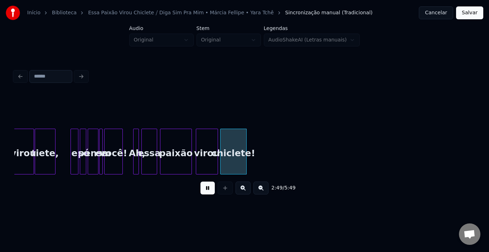
click at [207, 189] on button at bounding box center [207, 188] width 14 height 13
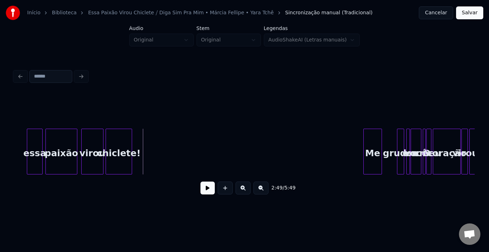
scroll to position [0, 5976]
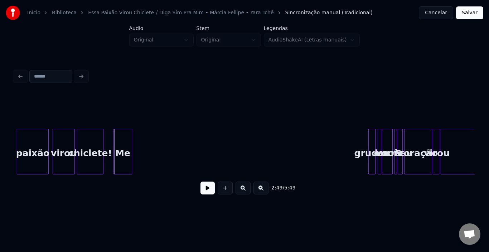
click at [123, 144] on div "Me" at bounding box center [123, 153] width 18 height 49
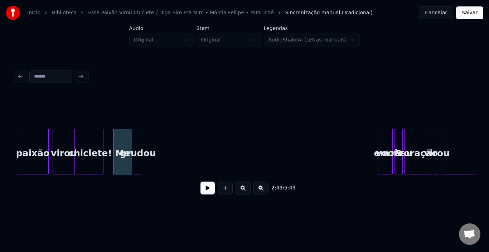
click at [137, 136] on div "grudou" at bounding box center [137, 153] width 7 height 49
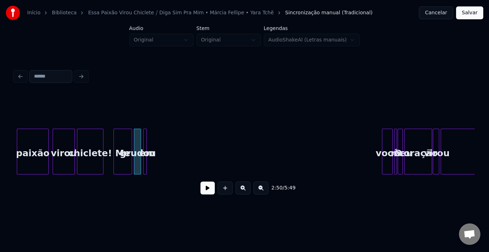
click at [146, 140] on div "em" at bounding box center [147, 153] width 7 height 49
click at [384, 144] on div "você" at bounding box center [387, 153] width 10 height 49
click at [120, 145] on div "Me" at bounding box center [123, 153] width 18 height 49
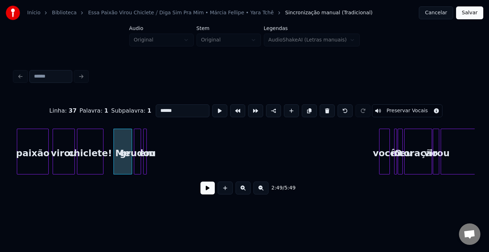
type input "**"
click at [215, 190] on div "2:49 / 5:49" at bounding box center [244, 188] width 449 height 16
click at [214, 190] on button at bounding box center [207, 188] width 14 height 13
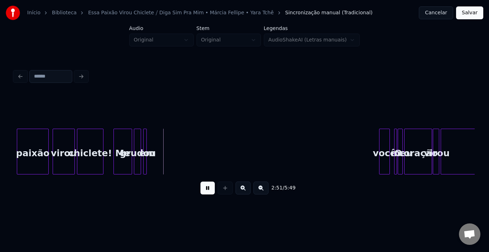
click at [208, 193] on button at bounding box center [207, 188] width 14 height 13
click at [124, 143] on div "Me" at bounding box center [123, 153] width 18 height 49
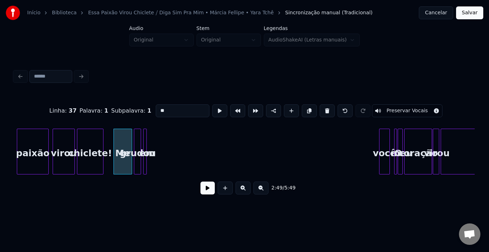
click at [209, 192] on button at bounding box center [207, 188] width 14 height 13
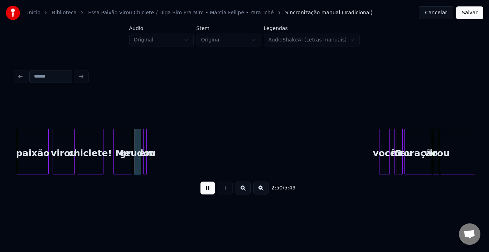
click at [209, 192] on button at bounding box center [207, 188] width 14 height 13
click at [124, 141] on div at bounding box center [123, 151] width 2 height 45
click at [128, 138] on div at bounding box center [127, 151] width 2 height 45
click at [116, 144] on div "Me" at bounding box center [119, 153] width 10 height 49
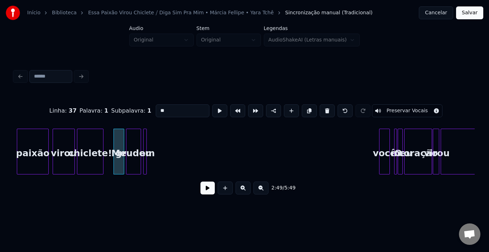
click at [205, 189] on button at bounding box center [207, 188] width 14 height 13
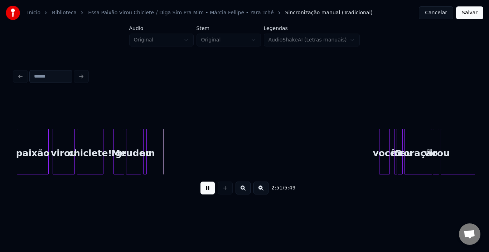
click at [205, 189] on button at bounding box center [207, 188] width 14 height 13
click at [120, 142] on div "Me" at bounding box center [119, 153] width 10 height 49
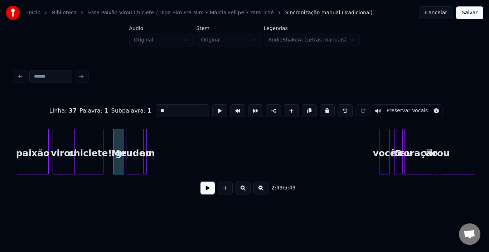
click at [202, 190] on button at bounding box center [207, 188] width 14 height 13
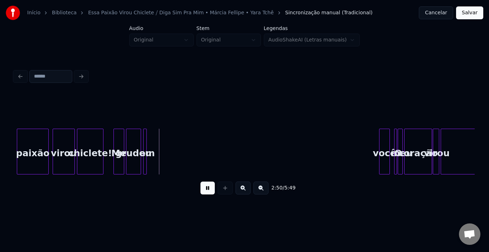
click at [202, 190] on button at bounding box center [207, 188] width 14 height 13
click at [154, 138] on div "você" at bounding box center [155, 153] width 10 height 49
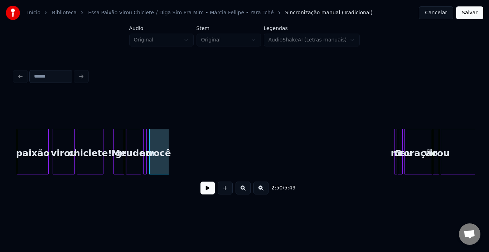
click at [168, 139] on div at bounding box center [168, 151] width 2 height 45
click at [178, 138] on div "O" at bounding box center [179, 152] width 3 height 46
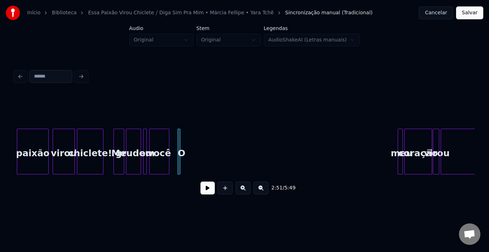
click at [213, 193] on button at bounding box center [207, 188] width 14 height 13
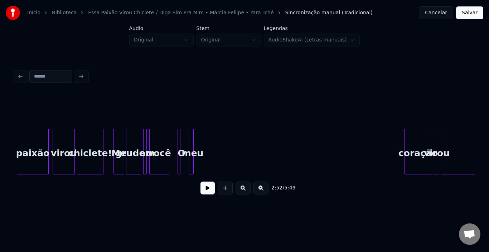
click at [189, 139] on div "meu" at bounding box center [191, 152] width 5 height 46
click at [184, 138] on div at bounding box center [184, 151] width 2 height 45
click at [195, 140] on div at bounding box center [194, 151] width 2 height 45
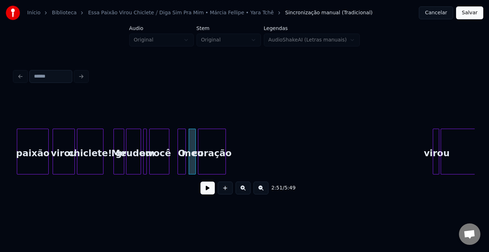
click at [208, 137] on div "coração" at bounding box center [211, 153] width 27 height 49
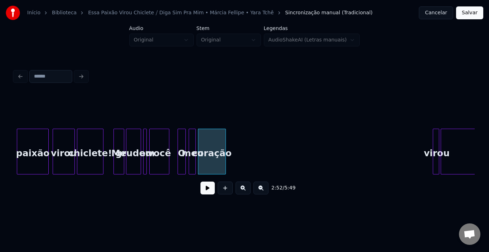
click at [174, 145] on div "chiclete! virou paixão Me grudou em você O meu coração virou tiete," at bounding box center [287, 152] width 12496 height 46
click at [208, 193] on button at bounding box center [207, 188] width 14 height 13
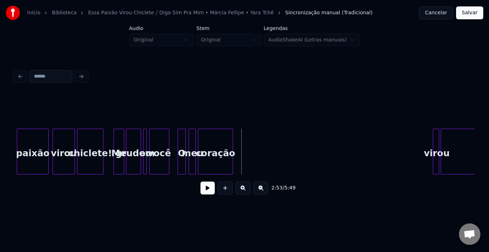
click at [231, 142] on div at bounding box center [232, 151] width 2 height 45
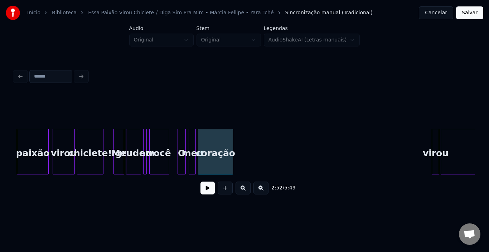
click at [432, 149] on div at bounding box center [433, 151] width 2 height 45
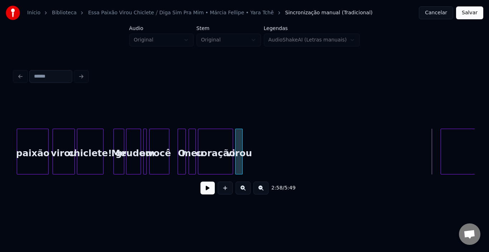
click at [238, 139] on div "virou" at bounding box center [239, 153] width 7 height 49
click at [215, 140] on div "coração" at bounding box center [215, 153] width 34 height 49
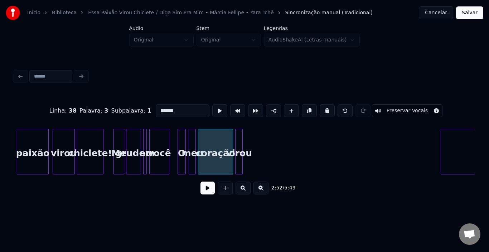
click at [205, 191] on button at bounding box center [207, 188] width 14 height 13
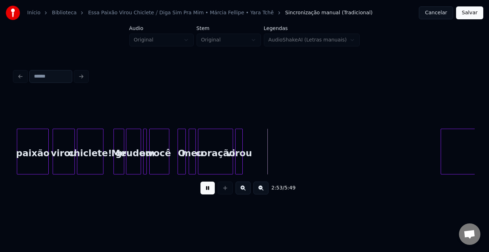
click at [205, 191] on button at bounding box center [207, 188] width 14 height 13
click at [257, 142] on div at bounding box center [257, 151] width 2 height 45
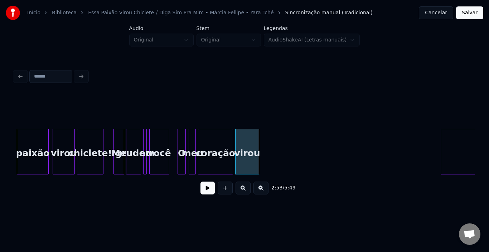
scroll to position [0, 6074]
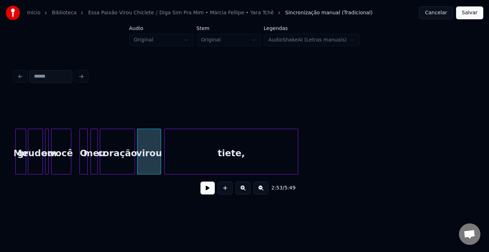
click at [276, 129] on div "tiete," at bounding box center [231, 153] width 133 height 49
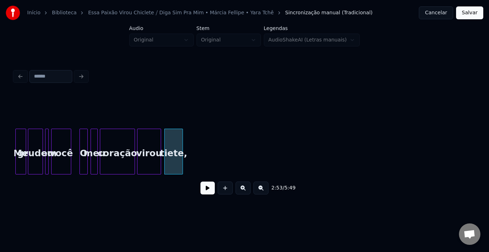
click at [182, 148] on div at bounding box center [181, 151] width 2 height 45
click at [212, 190] on button at bounding box center [207, 188] width 14 height 13
click at [188, 143] on div at bounding box center [187, 151] width 2 height 45
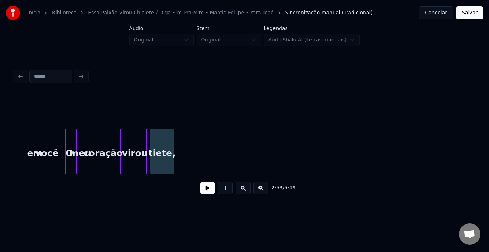
scroll to position [0, 6145]
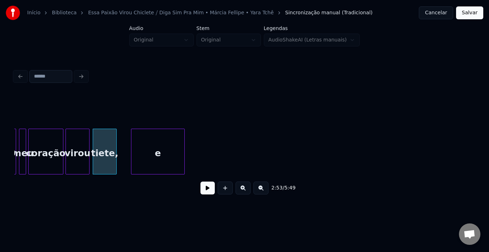
click at [150, 129] on div "e" at bounding box center [157, 153] width 53 height 49
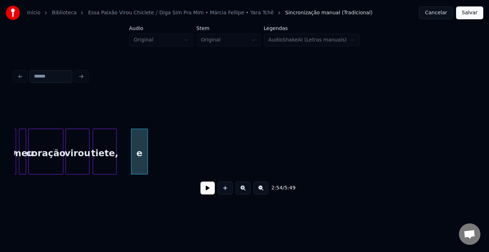
click at [147, 144] on div at bounding box center [146, 151] width 2 height 45
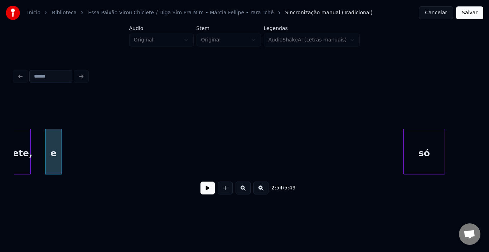
scroll to position [0, 6246]
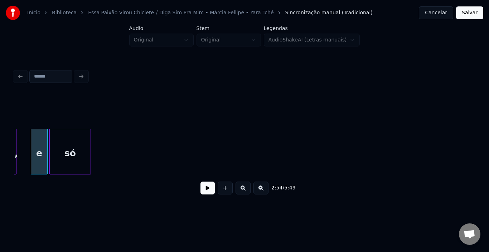
click at [64, 122] on div "2:54 / 5:49" at bounding box center [244, 147] width 460 height 109
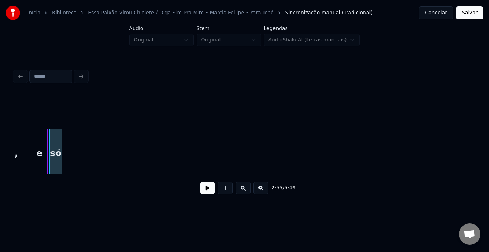
click at [61, 146] on div at bounding box center [61, 151] width 2 height 45
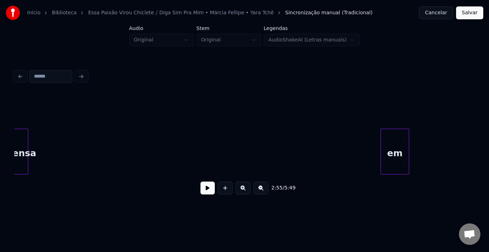
scroll to position [0, 6402]
click at [22, 129] on div "pensa" at bounding box center [22, 153] width 14 height 49
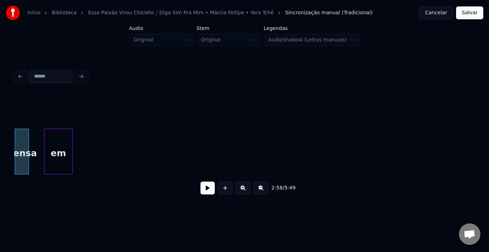
click at [59, 148] on div "em" at bounding box center [58, 153] width 28 height 49
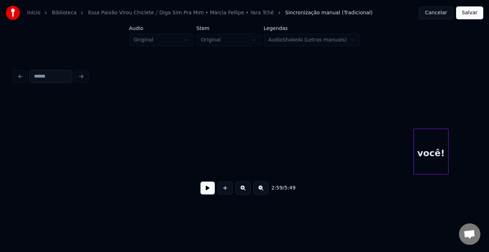
scroll to position [0, 6488]
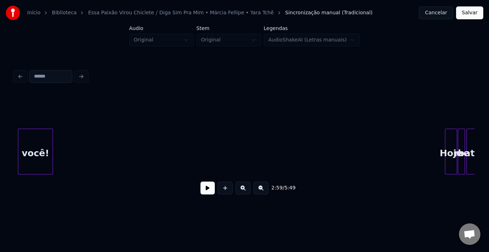
click at [36, 145] on div "você!" at bounding box center [35, 153] width 34 height 49
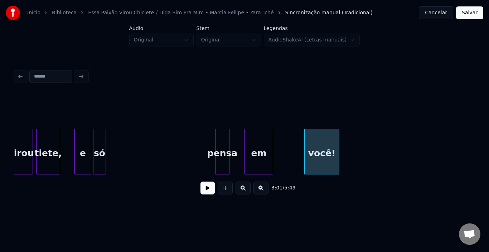
scroll to position [0, 6159]
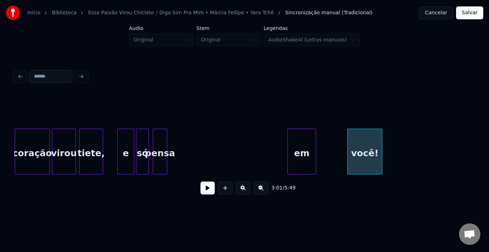
click at [161, 141] on div "pensa" at bounding box center [160, 153] width 14 height 49
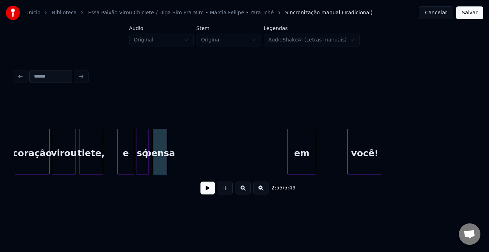
click at [110, 142] on div "você! em pensa só e tiete, virou coração" at bounding box center [103, 152] width 12496 height 46
click at [203, 192] on button at bounding box center [207, 188] width 14 height 13
click at [109, 148] on div "você! em pensa só e tiete, virou coração" at bounding box center [103, 152] width 12496 height 46
click at [211, 191] on button at bounding box center [207, 188] width 14 height 13
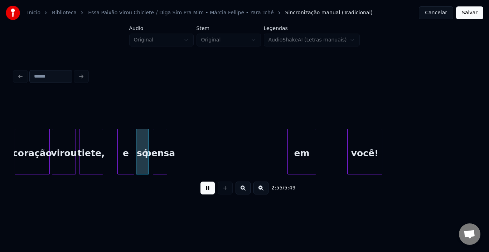
click at [211, 191] on button at bounding box center [207, 188] width 14 height 13
click at [125, 144] on div at bounding box center [125, 151] width 2 height 45
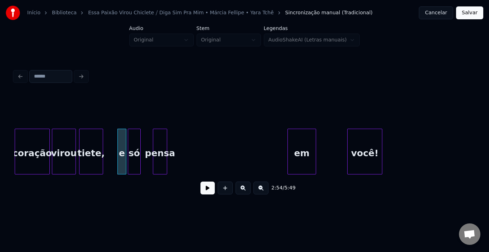
click at [131, 141] on div "só" at bounding box center [134, 153] width 12 height 49
click at [137, 144] on div at bounding box center [138, 151] width 2 height 45
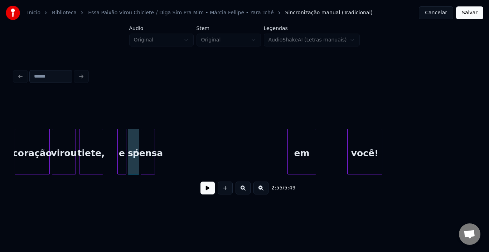
click at [149, 143] on div "pensa" at bounding box center [148, 153] width 14 height 49
click at [115, 145] on div "você! em pensa só e tiete, virou coração" at bounding box center [103, 152] width 12496 height 46
click at [203, 189] on button at bounding box center [207, 188] width 14 height 13
click at [132, 144] on div "só" at bounding box center [133, 153] width 11 height 49
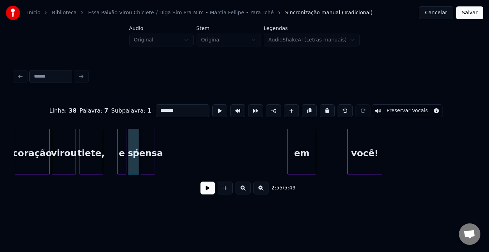
type input "**"
click at [135, 146] on div at bounding box center [135, 151] width 2 height 45
click at [150, 146] on div at bounding box center [150, 151] width 2 height 45
click at [142, 144] on div "pensa" at bounding box center [144, 153] width 10 height 49
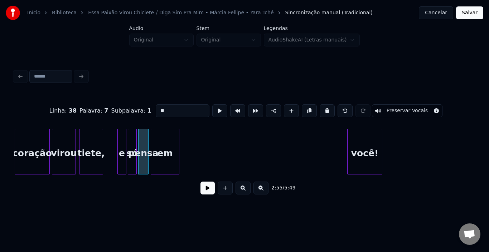
click at [168, 155] on div "em" at bounding box center [165, 153] width 28 height 49
click at [156, 151] on div at bounding box center [156, 151] width 2 height 45
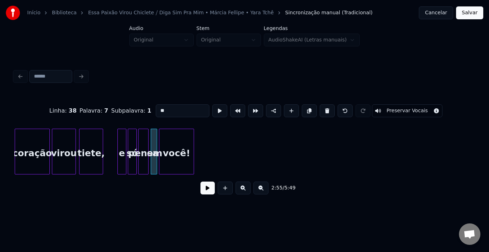
click at [176, 146] on div "você!" at bounding box center [176, 153] width 34 height 49
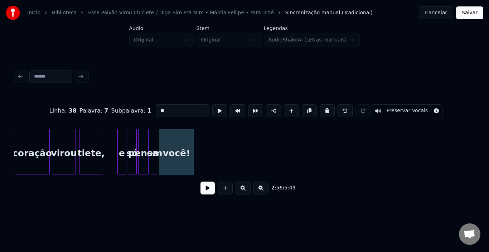
click at [205, 190] on button at bounding box center [207, 188] width 14 height 13
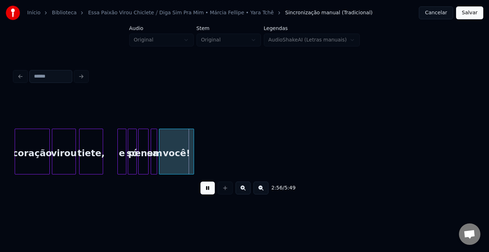
click at [205, 190] on button at bounding box center [207, 188] width 14 height 13
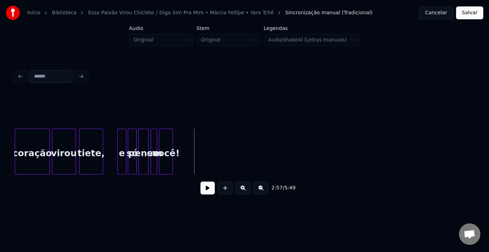
click at [171, 151] on div at bounding box center [171, 151] width 2 height 45
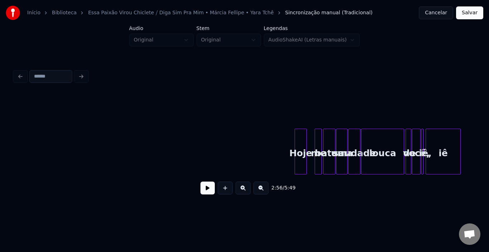
scroll to position [0, 6612]
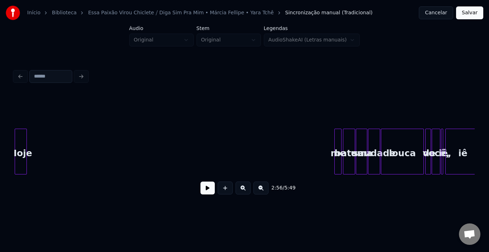
click at [0, 135] on div "Início Biblioteca Essa Paixão Virou Chiclete ⧸ Diga Sim Pra Mim • Márcia Fellip…" at bounding box center [244, 104] width 489 height 209
click at [15, 130] on div "me" at bounding box center [16, 152] width 7 height 46
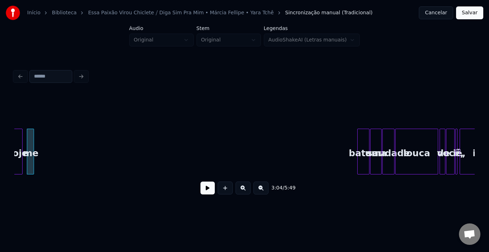
scroll to position [0, 6591]
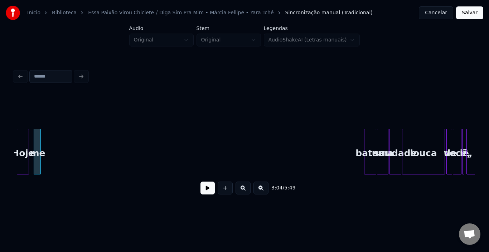
click at [4, 140] on div "Início Biblioteca Essa Paixão Virou Chiclete ⧸ Diga Sim Pra Mim • Márcia Fellip…" at bounding box center [244, 104] width 489 height 209
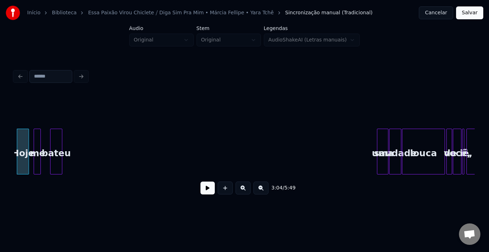
click at [53, 137] on div "bateu" at bounding box center [55, 153] width 11 height 49
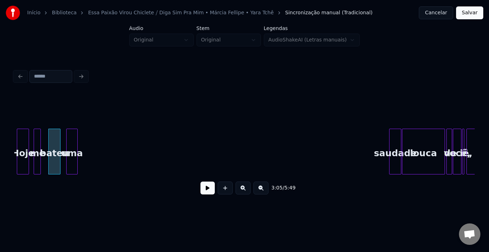
click at [71, 135] on div "uma" at bounding box center [72, 153] width 11 height 49
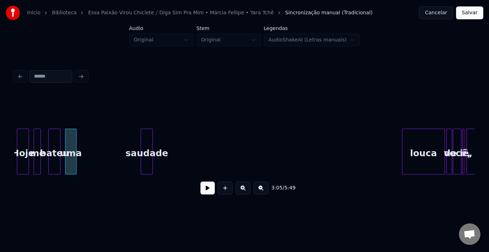
click at [141, 134] on div "saudade" at bounding box center [146, 153] width 11 height 49
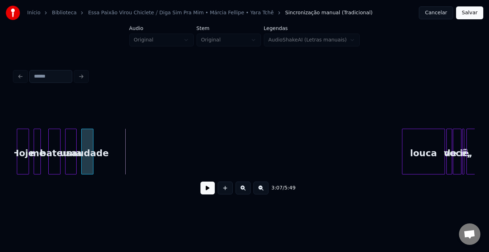
click at [90, 134] on div "saudade" at bounding box center [87, 153] width 11 height 49
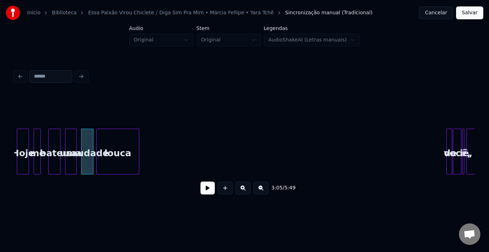
click at [125, 149] on div "louca" at bounding box center [118, 153] width 42 height 49
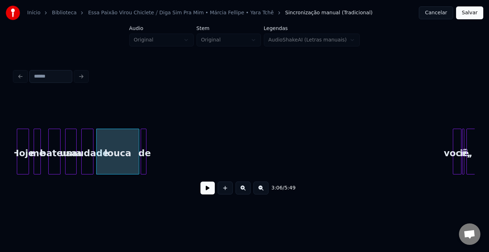
click at [141, 153] on div "de" at bounding box center [144, 152] width 6 height 46
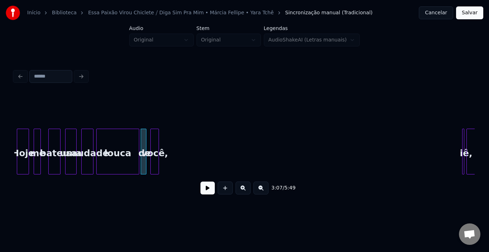
click at [153, 141] on div "você," at bounding box center [155, 153] width 8 height 49
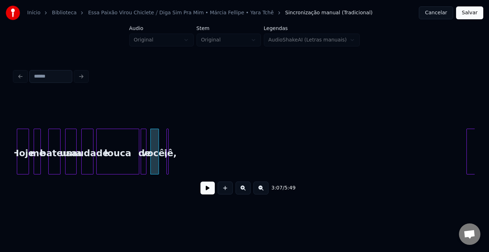
click at [167, 147] on div "iê," at bounding box center [170, 153] width 7 height 49
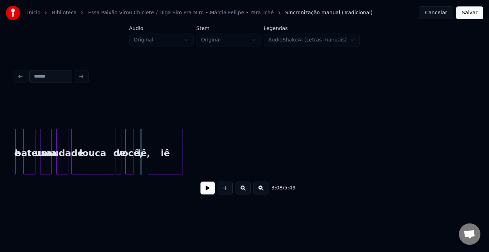
click at [180, 137] on div "iê" at bounding box center [165, 153] width 34 height 49
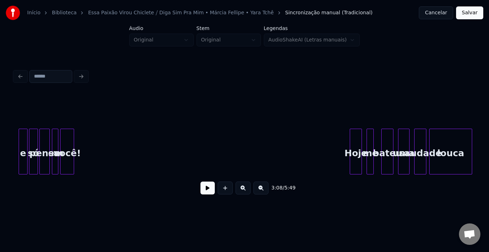
scroll to position [0, 6229]
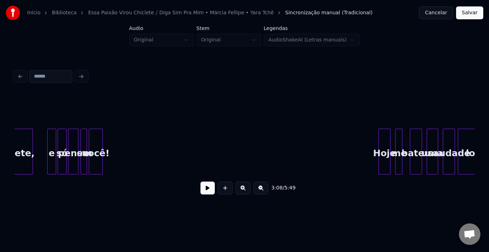
click at [111, 141] on div "louca saudade uma bateu me Hoje você! em pensa só e tiete," at bounding box center [33, 152] width 12496 height 46
click at [211, 192] on button at bounding box center [207, 188] width 14 height 13
click at [116, 141] on div "Hoje" at bounding box center [118, 153] width 11 height 49
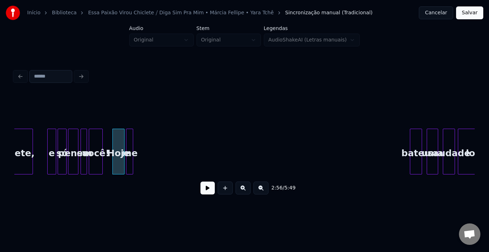
click at [129, 134] on div "me" at bounding box center [129, 153] width 7 height 49
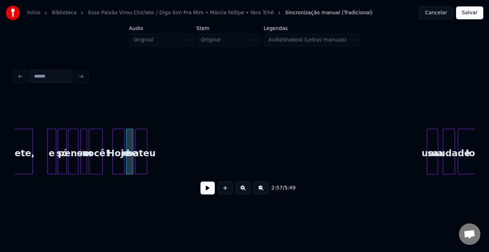
click at [139, 137] on div "bateu" at bounding box center [140, 153] width 11 height 49
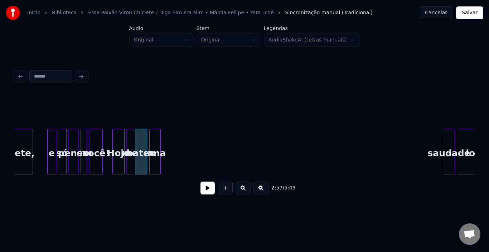
click at [152, 129] on div "uma" at bounding box center [155, 153] width 11 height 49
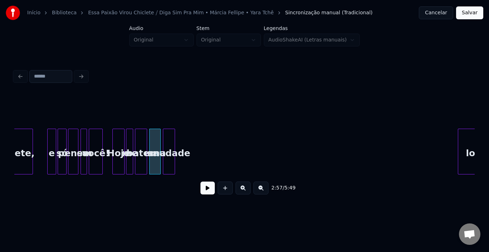
click at [169, 133] on div "saudade" at bounding box center [168, 153] width 11 height 49
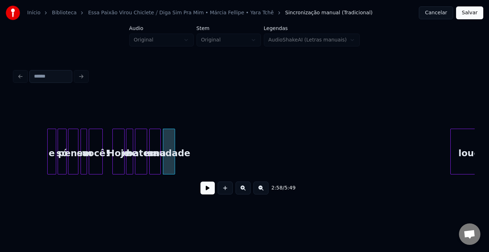
scroll to position [0, 6253]
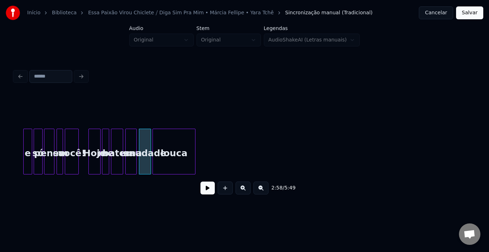
click at [181, 143] on div "louca" at bounding box center [174, 153] width 42 height 49
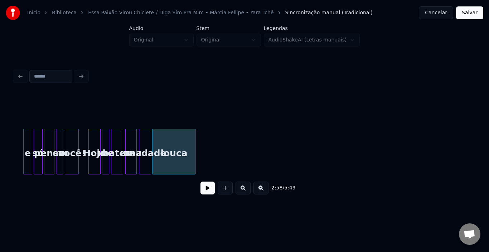
scroll to position [0, 6267]
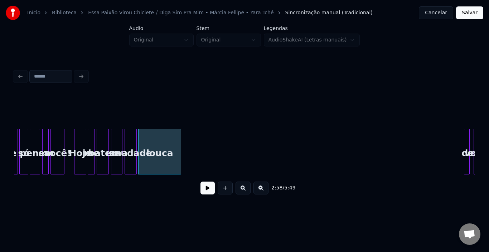
click at [464, 142] on div at bounding box center [465, 151] width 2 height 45
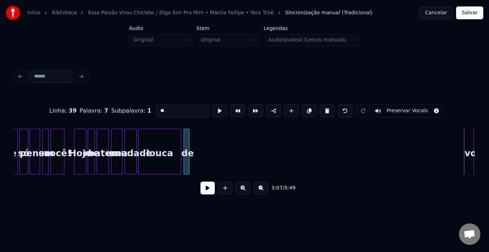
click at [184, 143] on div "de" at bounding box center [187, 152] width 6 height 46
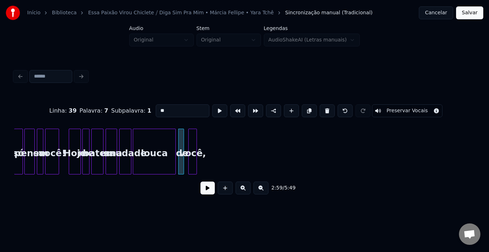
click at [193, 140] on div "você," at bounding box center [193, 153] width 8 height 49
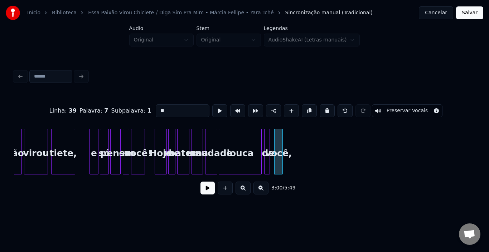
scroll to position [0, 6173]
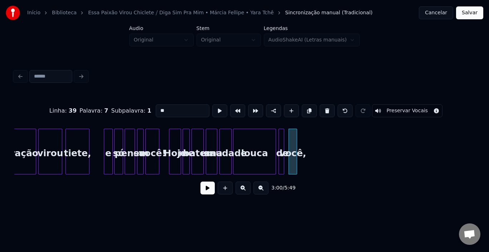
click at [166, 142] on div "louca saudade uma bateu me Hoje você! em pensa só de você, e [PERSON_NAME], vir…" at bounding box center [90, 152] width 12496 height 46
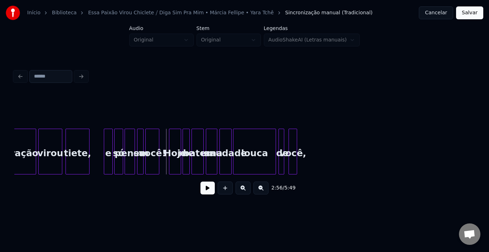
click at [204, 192] on button at bounding box center [207, 188] width 14 height 13
click at [244, 193] on button at bounding box center [243, 188] width 15 height 13
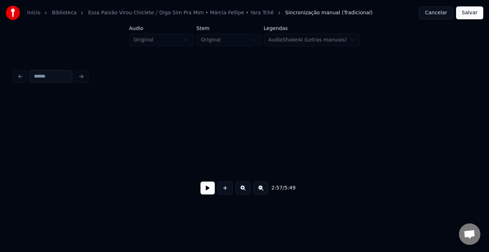
scroll to position [0, 9353]
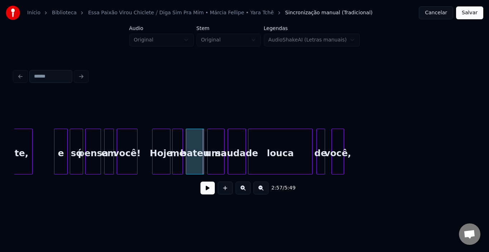
click at [150, 145] on div "louca saudade uma bateu me Hoje você! em pensa só de você, e tiete," at bounding box center [33, 152] width 18744 height 46
click at [208, 189] on button at bounding box center [207, 188] width 14 height 13
click at [145, 149] on div "louca saudade uma bateu me Hoje você! em pensa só de você, e tiete," at bounding box center [33, 152] width 18744 height 46
click at [207, 194] on button at bounding box center [207, 188] width 14 height 13
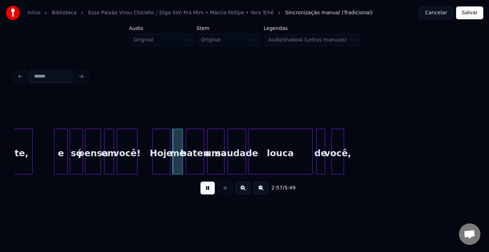
click at [207, 194] on button at bounding box center [207, 188] width 14 height 13
click at [163, 146] on div at bounding box center [164, 151] width 2 height 45
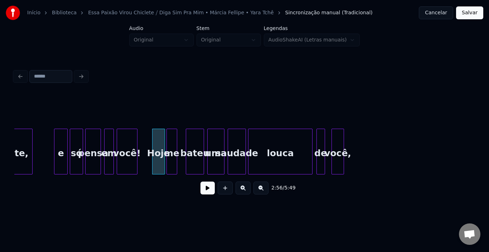
click at [169, 141] on div "me" at bounding box center [172, 153] width 10 height 49
click at [205, 190] on button at bounding box center [207, 188] width 14 height 13
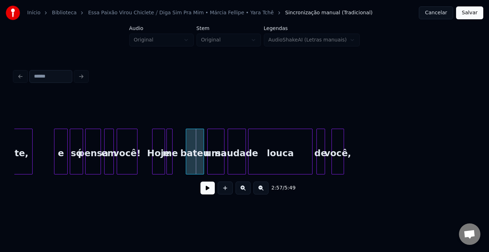
click at [171, 143] on div at bounding box center [171, 151] width 2 height 45
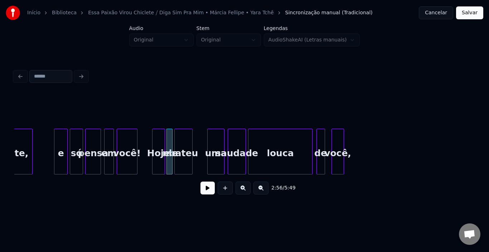
click at [187, 151] on div "bateu" at bounding box center [184, 153] width 18 height 49
click at [208, 189] on button at bounding box center [207, 188] width 14 height 13
click at [148, 154] on div "louca saudade uma bateu me Hoje você! em pensa só de você, e tiete," at bounding box center [33, 152] width 18744 height 46
click at [207, 191] on button at bounding box center [207, 188] width 14 height 13
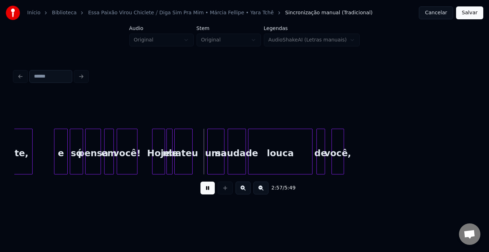
click at [207, 191] on button at bounding box center [207, 188] width 14 height 13
click at [207, 145] on div "uma" at bounding box center [204, 153] width 16 height 49
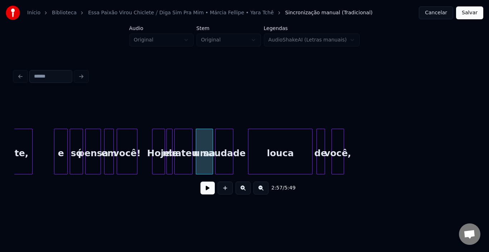
click at [221, 149] on div "saudade" at bounding box center [225, 153] width 18 height 49
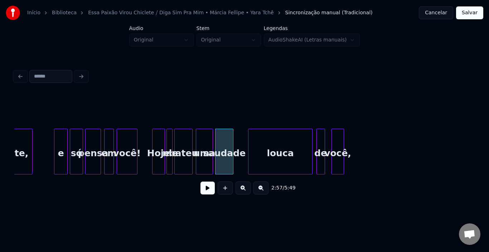
click at [204, 193] on button at bounding box center [207, 188] width 14 height 13
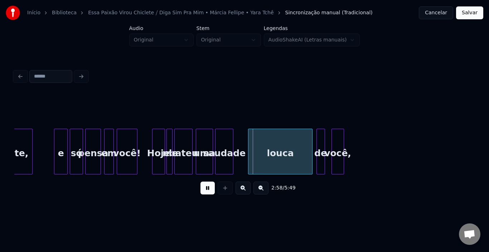
click at [204, 193] on button at bounding box center [207, 188] width 14 height 13
click at [154, 152] on div at bounding box center [154, 151] width 2 height 45
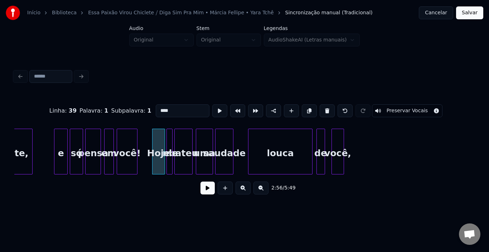
click at [203, 191] on button at bounding box center [207, 188] width 14 height 13
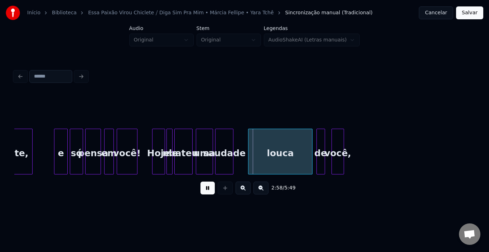
click at [206, 194] on button at bounding box center [207, 188] width 14 height 13
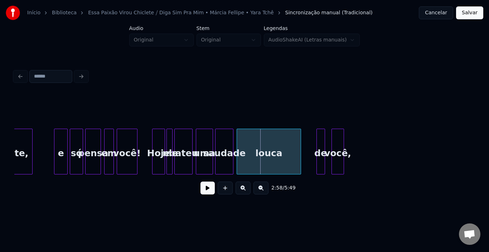
click at [251, 146] on div "louca" at bounding box center [269, 153] width 64 height 49
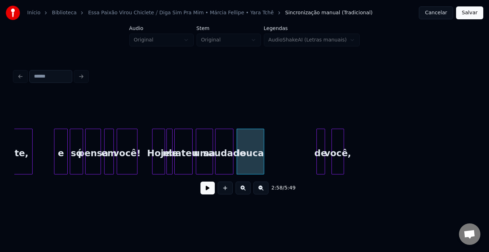
click at [263, 148] on div at bounding box center [263, 151] width 2 height 45
click at [205, 191] on button at bounding box center [207, 188] width 14 height 13
click at [263, 147] on div "louca" at bounding box center [251, 152] width 28 height 46
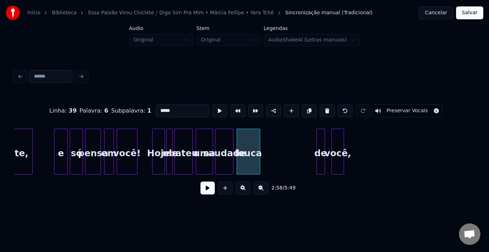
click at [260, 147] on div at bounding box center [259, 151] width 2 height 45
click at [266, 140] on div "de" at bounding box center [266, 153] width 8 height 49
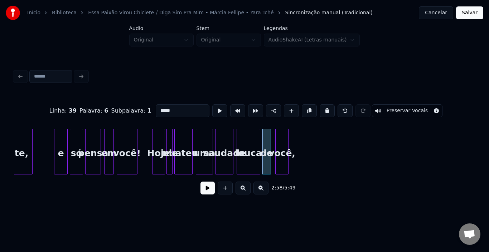
click at [282, 142] on div "você," at bounding box center [282, 153] width 12 height 49
click at [206, 191] on button at bounding box center [207, 188] width 14 height 13
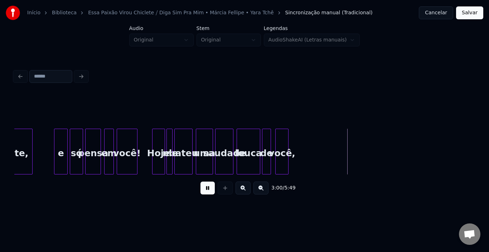
click at [206, 191] on button at bounding box center [207, 188] width 14 height 13
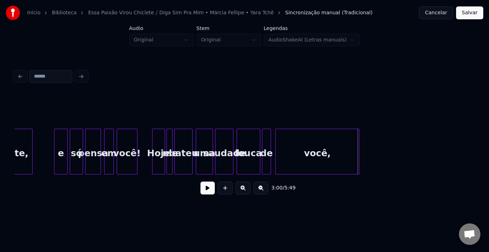
click at [357, 141] on div at bounding box center [358, 151] width 2 height 45
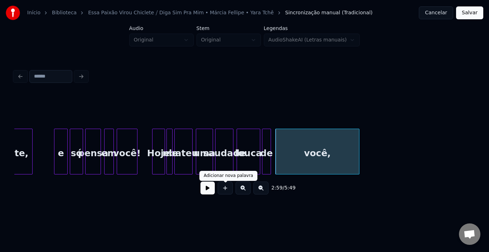
click at [208, 191] on button at bounding box center [207, 188] width 14 height 13
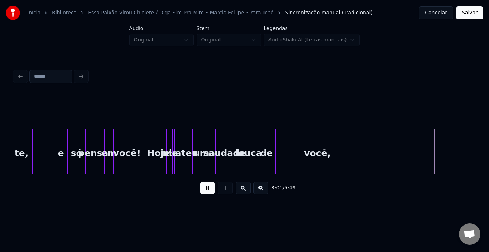
click at [208, 191] on button at bounding box center [207, 188] width 14 height 13
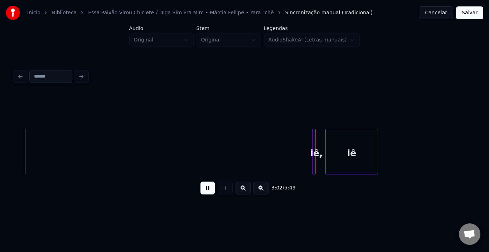
click at [208, 191] on button at bounding box center [207, 188] width 14 height 13
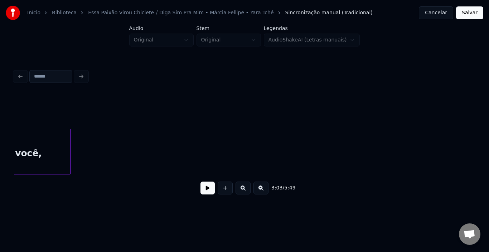
scroll to position [0, 9656]
click at [476, 139] on div "3:03 / 5:49" at bounding box center [244, 134] width 466 height 142
click at [131, 145] on div "iê," at bounding box center [132, 153] width 7 height 49
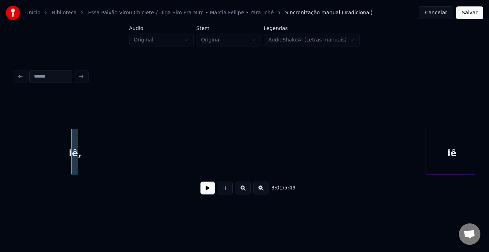
scroll to position [0, 9728]
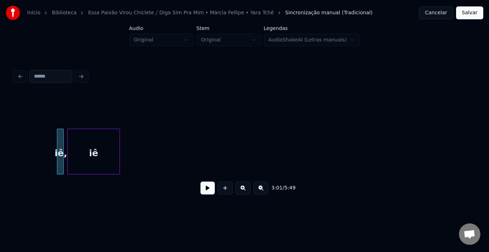
click at [93, 152] on div "iê" at bounding box center [94, 153] width 52 height 49
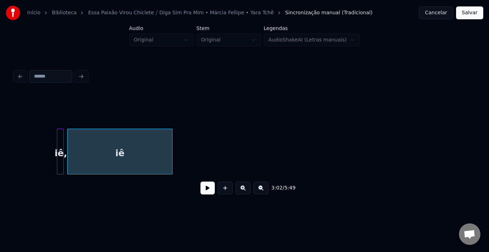
click at [171, 147] on div at bounding box center [171, 151] width 2 height 45
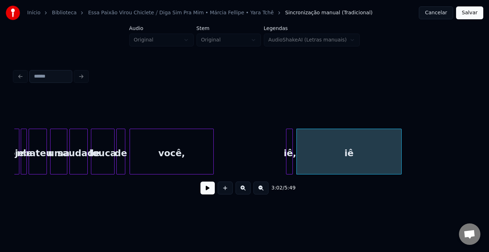
scroll to position [0, 9484]
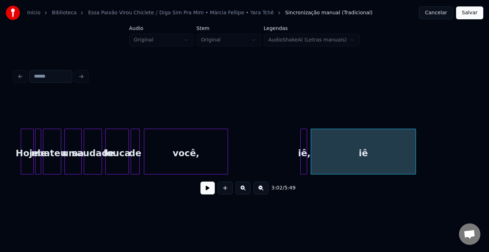
click at [124, 151] on div "louca" at bounding box center [117, 153] width 23 height 49
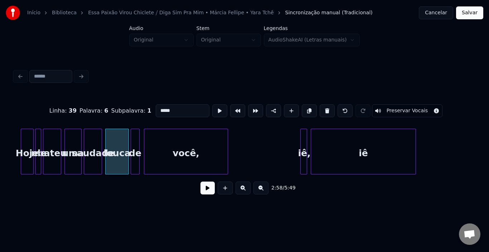
click at [213, 191] on button at bounding box center [207, 188] width 14 height 13
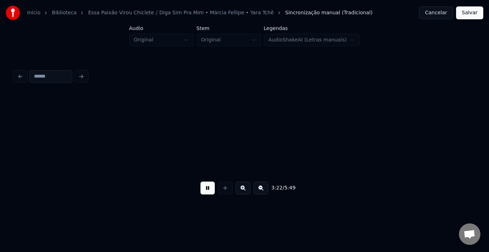
scroll to position [0, 10866]
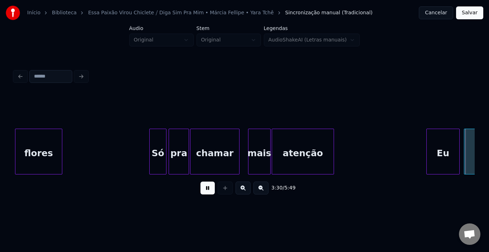
click at [207, 195] on button at bounding box center [207, 188] width 14 height 13
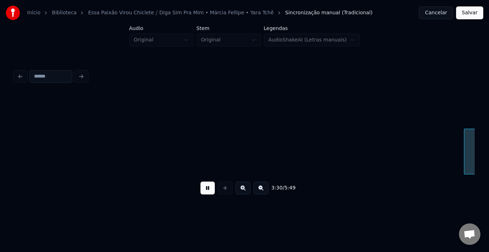
scroll to position [0, 11328]
